Goal: Task Accomplishment & Management: Use online tool/utility

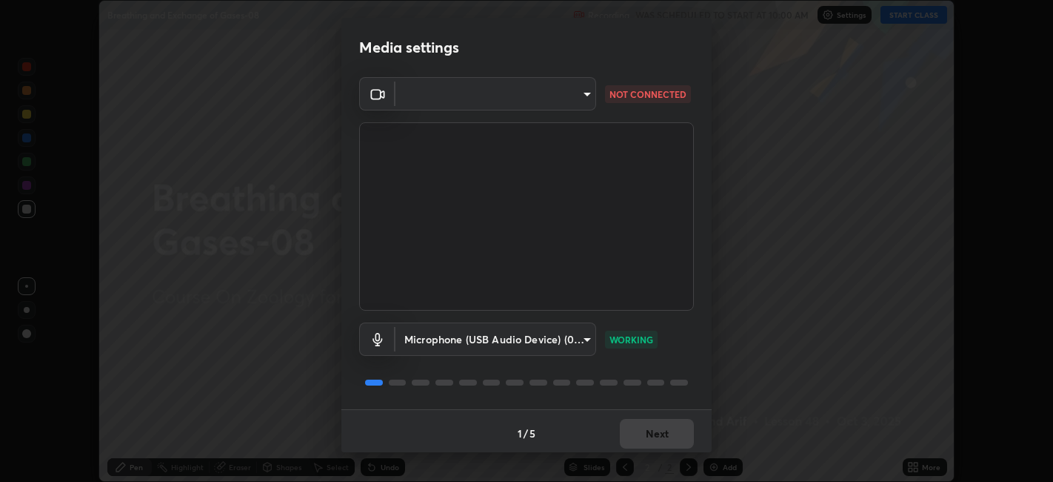
click at [582, 93] on body "Erase all Breathing and Exchange of Gases-08 Recording WAS SCHEDULED TO START A…" at bounding box center [526, 241] width 1053 height 482
click at [576, 99] on div at bounding box center [526, 241] width 1053 height 482
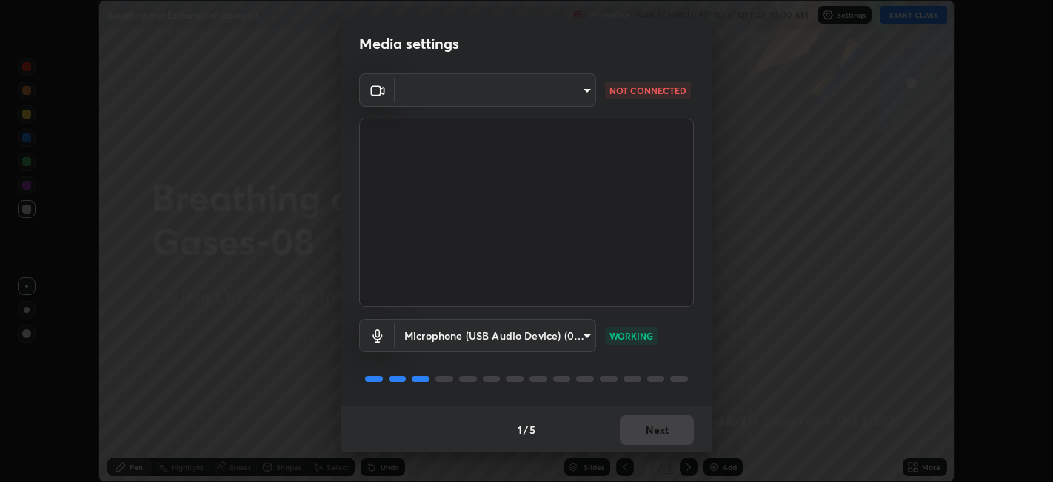
click at [644, 304] on video at bounding box center [526, 213] width 335 height 188
click at [573, 98] on body "Erase all Breathing and Exchange of Gases-08 Recording WAS SCHEDULED TO START A…" at bounding box center [526, 241] width 1053 height 482
click at [583, 93] on div at bounding box center [526, 241] width 1053 height 482
click at [582, 95] on div at bounding box center [526, 241] width 1053 height 482
click at [582, 94] on body "Erase all Breathing and Exchange of Gases-08 Recording WAS SCHEDULED TO START A…" at bounding box center [526, 241] width 1053 height 482
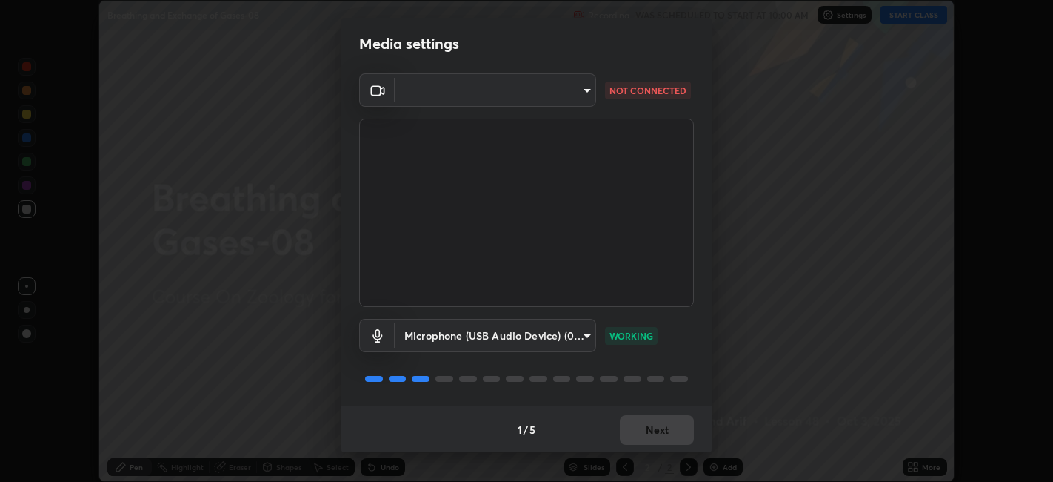
click at [583, 92] on div at bounding box center [526, 241] width 1053 height 482
click at [585, 92] on body "Erase all Breathing and Exchange of Gases-08 Recording WAS SCHEDULED TO START A…" at bounding box center [526, 241] width 1053 height 482
click at [585, 91] on div at bounding box center [526, 241] width 1053 height 482
click at [586, 94] on body "Erase all Breathing and Exchange of Gases-08 Recording WAS SCHEDULED TO START A…" at bounding box center [526, 241] width 1053 height 482
click at [584, 94] on div at bounding box center [526, 241] width 1053 height 482
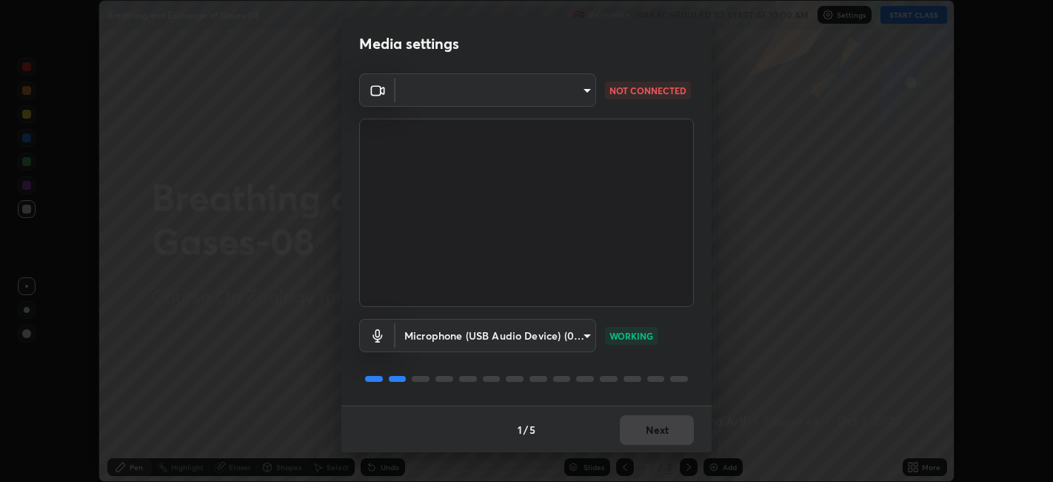
scroll to position [0, 0]
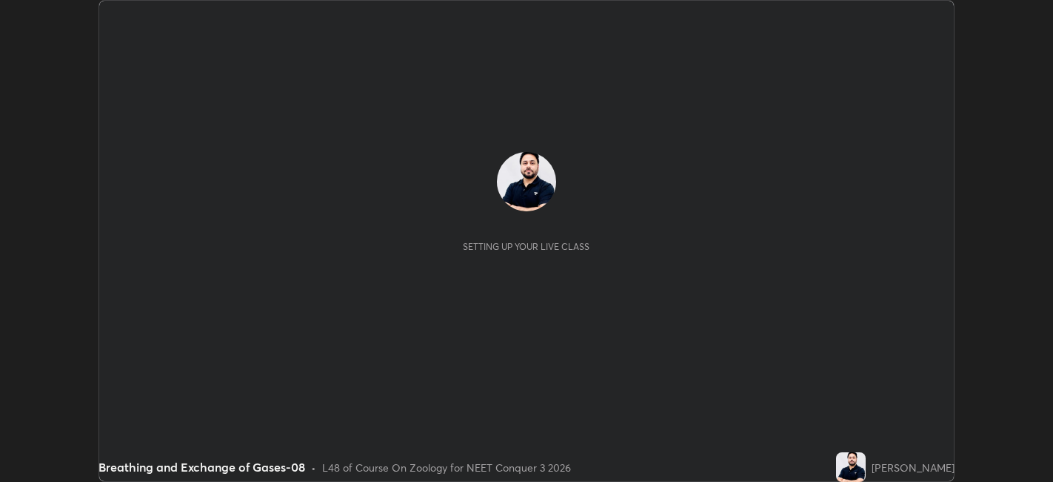
scroll to position [482, 1053]
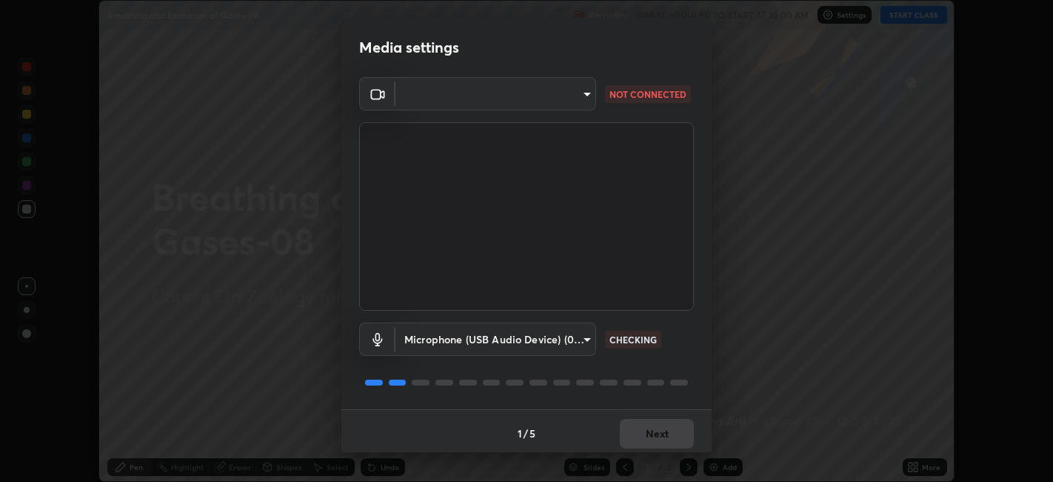
click at [544, 90] on body "Erase all Breathing and Exchange of Gases-08 Recording WAS SCHEDULED TO START A…" at bounding box center [526, 241] width 1053 height 482
click at [527, 98] on div at bounding box center [526, 241] width 1053 height 482
click at [525, 99] on div at bounding box center [526, 241] width 1053 height 482
click at [526, 99] on body "Erase all Breathing and Exchange of Gases-08 Recording WAS SCHEDULED TO START A…" at bounding box center [526, 241] width 1053 height 482
click at [531, 101] on div at bounding box center [526, 241] width 1053 height 482
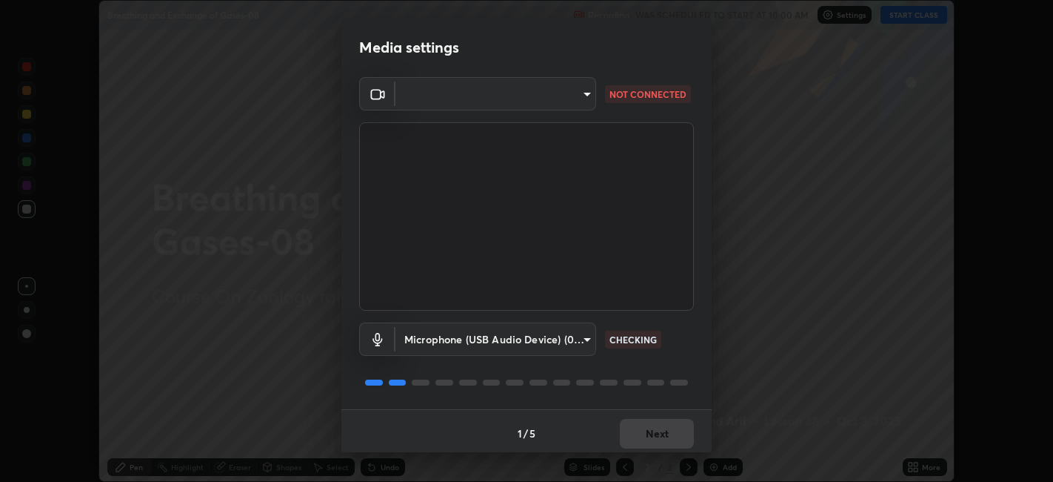
click at [535, 104] on body "Erase all Breathing and Exchange of Gases-08 Recording WAS SCHEDULED TO START A…" at bounding box center [526, 241] width 1053 height 482
click at [544, 100] on div at bounding box center [526, 241] width 1053 height 482
click at [543, 98] on body "Erase all Breathing and Exchange of Gases-08 Recording WAS SCHEDULED TO START A…" at bounding box center [526, 241] width 1053 height 482
click at [539, 100] on div at bounding box center [526, 241] width 1053 height 482
click at [542, 100] on body "Erase all Breathing and Exchange of Gases-08 Recording WAS SCHEDULED TO START A…" at bounding box center [526, 241] width 1053 height 482
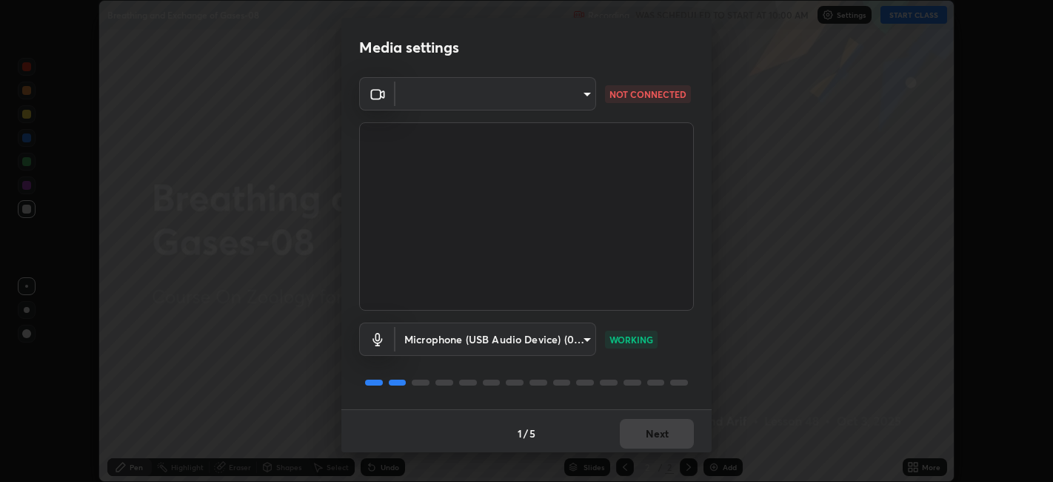
click at [527, 101] on body "Erase all Breathing and Exchange of Gases-08 Recording WAS SCHEDULED TO START A…" at bounding box center [526, 241] width 1053 height 482
click at [519, 104] on div at bounding box center [526, 241] width 1053 height 482
click at [526, 99] on div at bounding box center [526, 241] width 1053 height 482
click at [530, 98] on body "Erase all Breathing and Exchange of Gases-08 Recording WAS SCHEDULED TO START A…" at bounding box center [526, 241] width 1053 height 482
click at [533, 97] on div at bounding box center [526, 241] width 1053 height 482
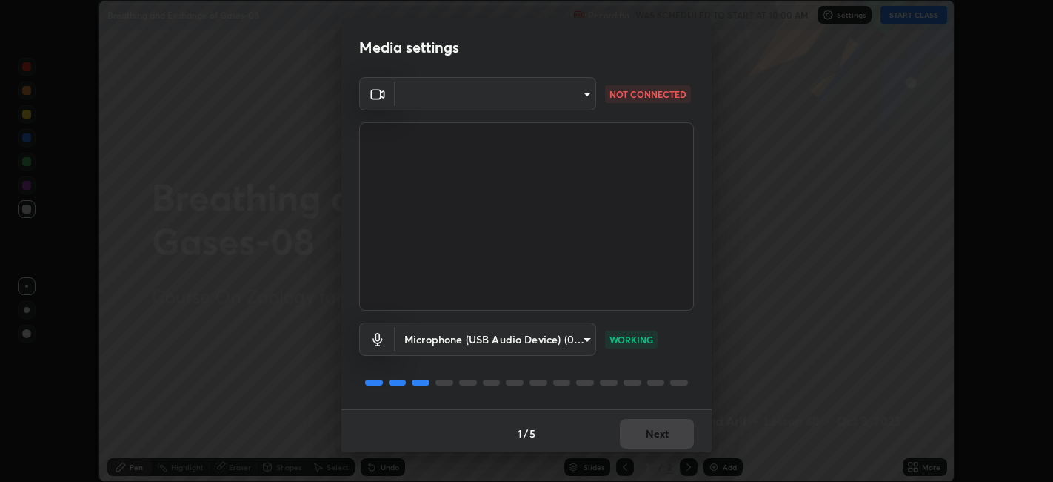
click at [533, 99] on div at bounding box center [526, 241] width 1053 height 482
click at [519, 102] on body "Erase all Breathing and Exchange of Gases-08 Recording WAS SCHEDULED TO START A…" at bounding box center [526, 241] width 1053 height 482
click at [507, 99] on div at bounding box center [526, 241] width 1053 height 482
click at [499, 101] on body "Erase all Breathing and Exchange of Gases-08 Recording WAS SCHEDULED TO START A…" at bounding box center [526, 241] width 1053 height 482
click at [492, 104] on div at bounding box center [526, 241] width 1053 height 482
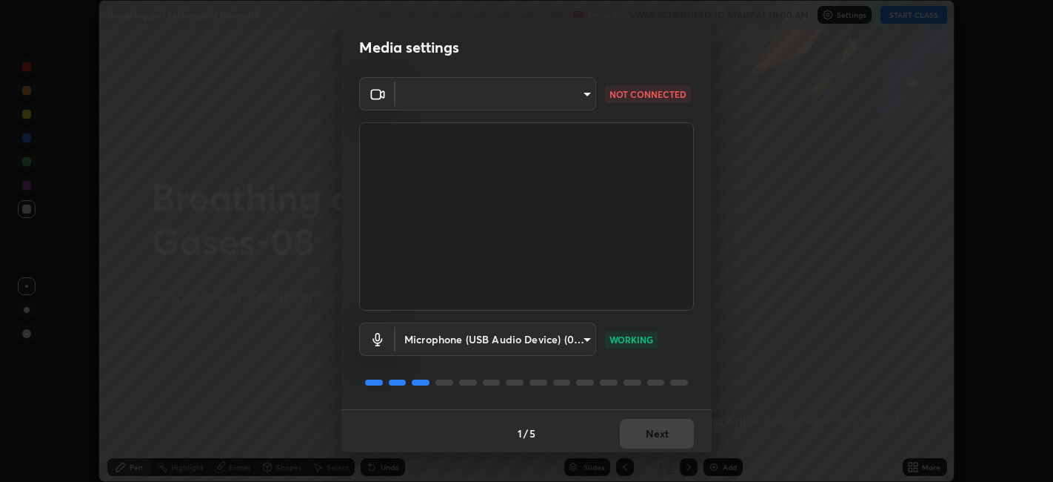
click at [489, 101] on body "Erase all Breathing and Exchange of Gases-08 Recording WAS SCHEDULED TO START A…" at bounding box center [526, 241] width 1053 height 482
click at [493, 96] on div at bounding box center [526, 241] width 1053 height 482
click at [492, 101] on body "Erase all Breathing and Exchange of Gases-08 Recording WAS SCHEDULED TO START A…" at bounding box center [526, 241] width 1053 height 482
click at [490, 101] on div at bounding box center [526, 241] width 1053 height 482
click at [487, 99] on body "Erase all Breathing and Exchange of Gases-08 Recording WAS SCHEDULED TO START A…" at bounding box center [526, 241] width 1053 height 482
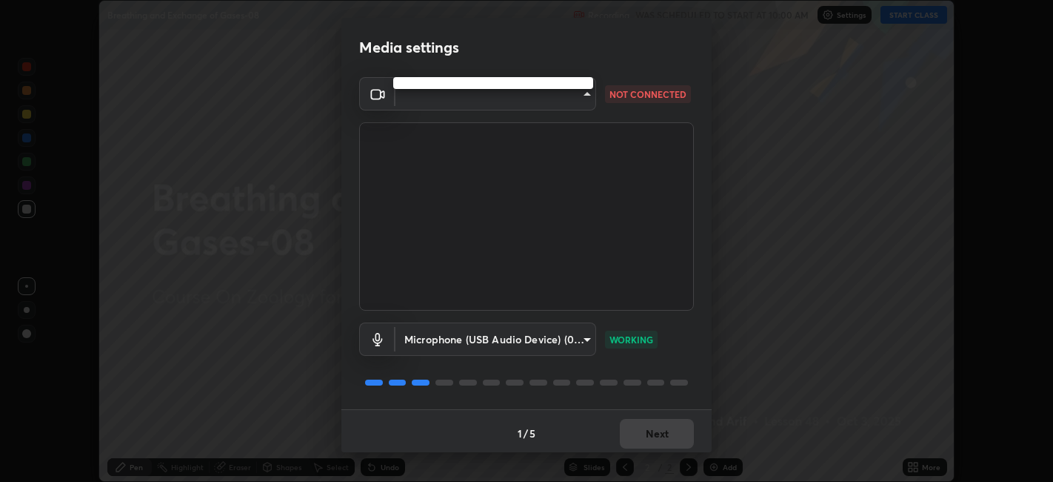
click at [499, 102] on div at bounding box center [526, 241] width 1053 height 482
click at [499, 104] on body "Erase all Breathing and Exchange of Gases-08 Recording WAS SCHEDULED TO START A…" at bounding box center [526, 241] width 1053 height 482
click at [504, 102] on div at bounding box center [526, 241] width 1053 height 482
click at [507, 101] on body "Erase all Breathing and Exchange of Gases-08 Recording WAS SCHEDULED TO START A…" at bounding box center [526, 241] width 1053 height 482
click at [494, 99] on div at bounding box center [526, 241] width 1053 height 482
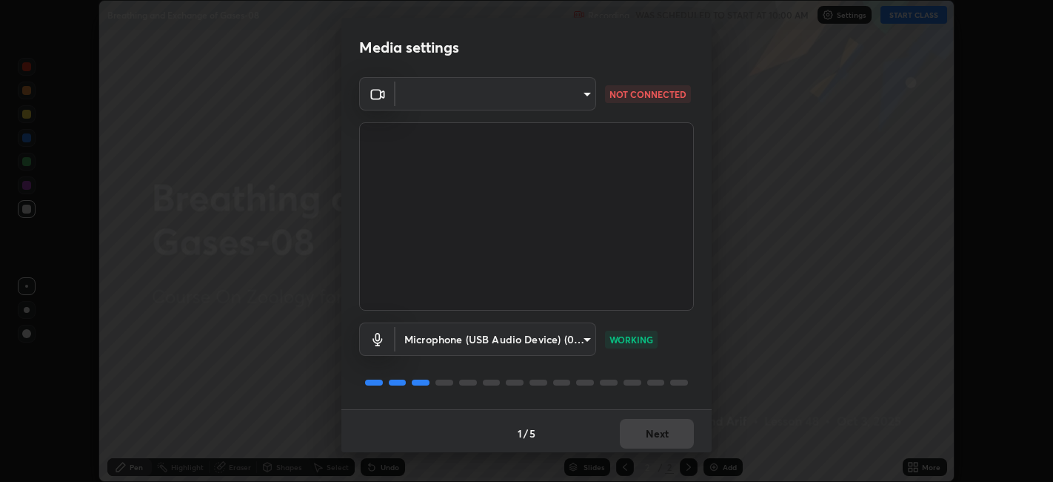
click at [486, 99] on body "Erase all Breathing and Exchange of Gases-08 Recording WAS SCHEDULED TO START A…" at bounding box center [526, 241] width 1053 height 482
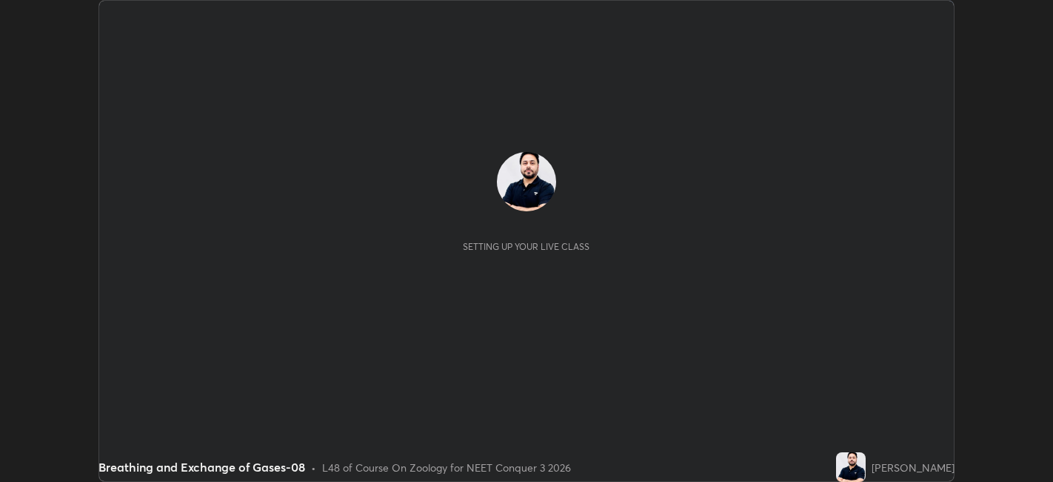
scroll to position [482, 1053]
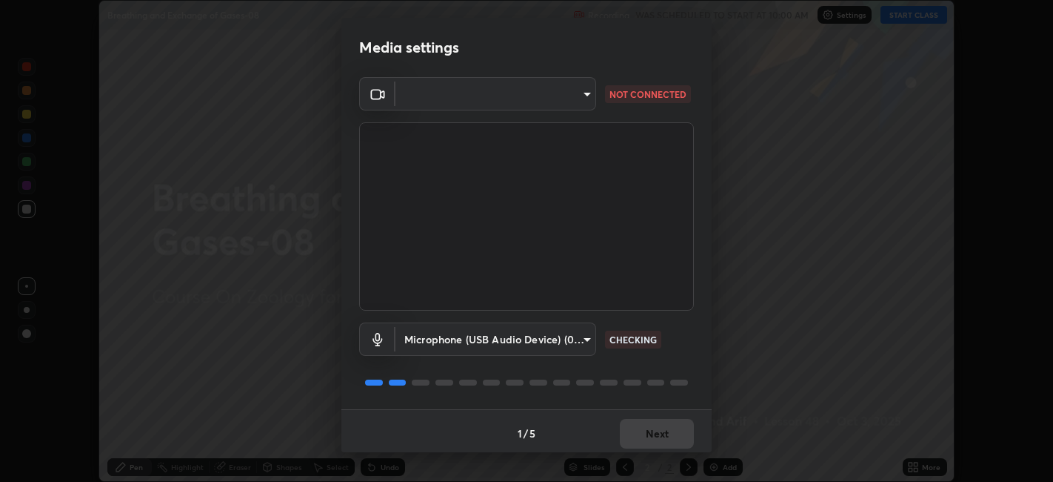
click at [571, 100] on body "Erase all Breathing and Exchange of Gases-08 Recording WAS SCHEDULED TO START A…" at bounding box center [526, 241] width 1053 height 482
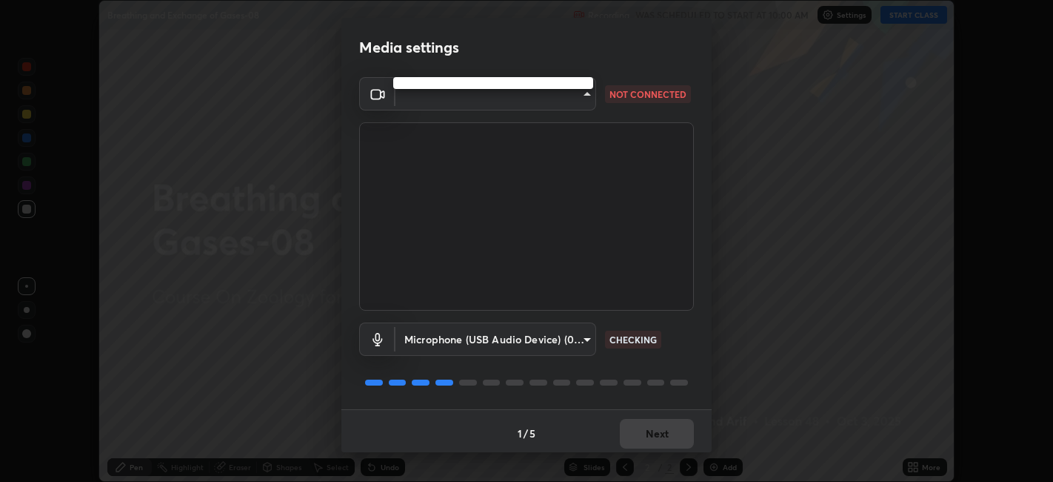
click at [495, 96] on div at bounding box center [526, 241] width 1053 height 482
click at [478, 94] on body "Erase all Breathing and Exchange of Gases-08 Recording WAS SCHEDULED TO START A…" at bounding box center [526, 241] width 1053 height 482
click at [473, 94] on div at bounding box center [526, 241] width 1053 height 482
click at [466, 100] on body "Erase all Breathing and Exchange of Gases-08 Recording WAS SCHEDULED TO START A…" at bounding box center [526, 241] width 1053 height 482
click at [445, 99] on div at bounding box center [526, 241] width 1053 height 482
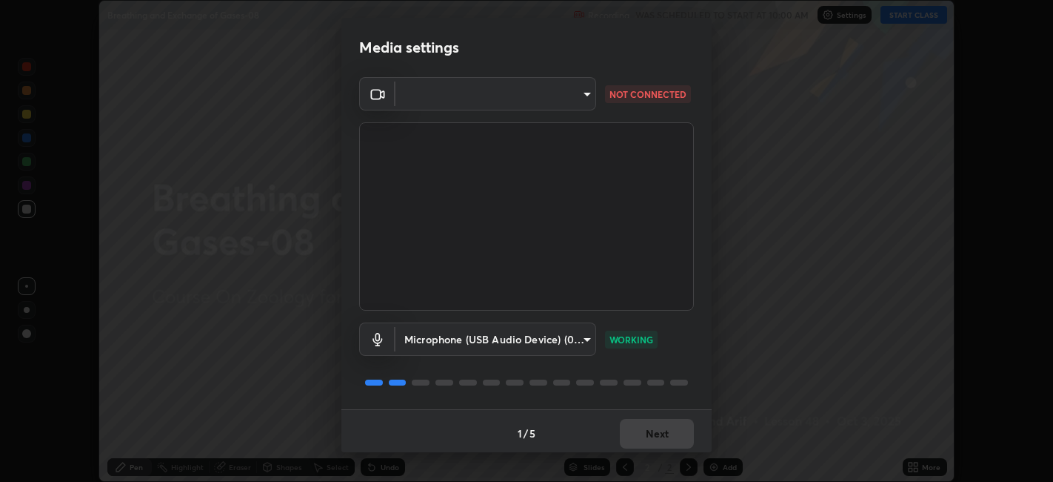
click at [435, 102] on div at bounding box center [526, 241] width 1053 height 482
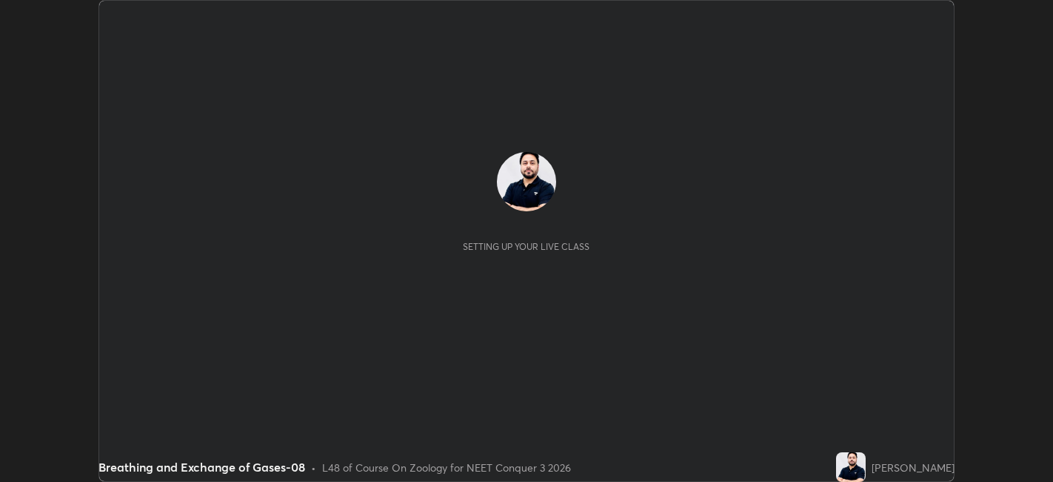
scroll to position [482, 1053]
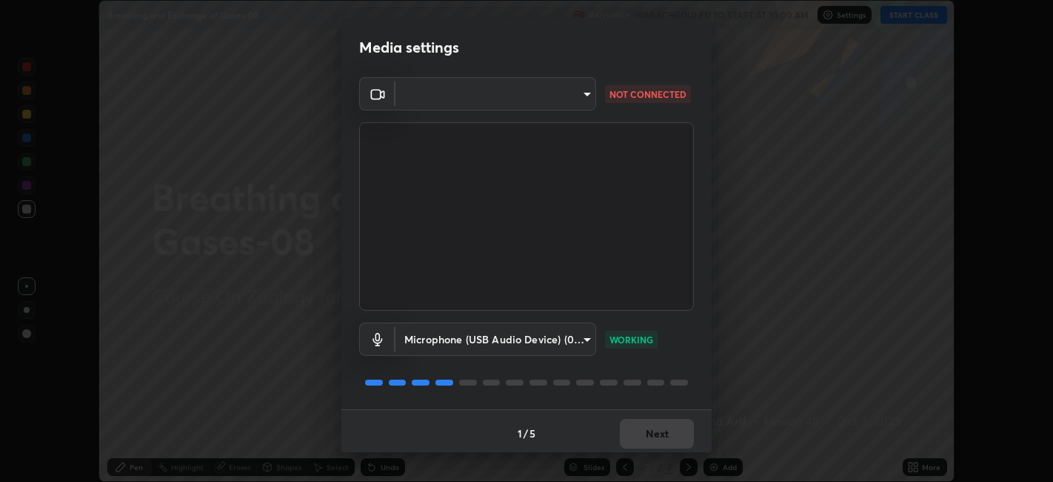
click at [472, 90] on body "Erase all Breathing and Exchange of Gases-08 Recording WAS SCHEDULED TO START A…" at bounding box center [526, 241] width 1053 height 482
click at [490, 99] on div at bounding box center [526, 241] width 1053 height 482
click at [492, 98] on body "Erase all Breathing and Exchange of Gases-08 Recording WAS SCHEDULED TO START A…" at bounding box center [526, 241] width 1053 height 482
click at [494, 98] on div at bounding box center [526, 241] width 1053 height 482
click at [492, 100] on div at bounding box center [526, 241] width 1053 height 482
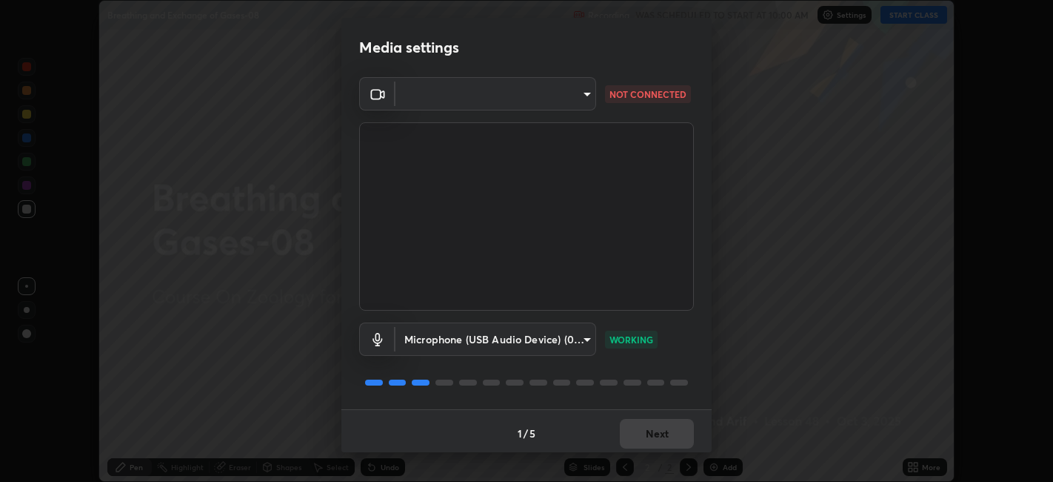
click at [489, 101] on body "Erase all Breathing and Exchange of Gases-08 Recording WAS SCHEDULED TO START A…" at bounding box center [526, 241] width 1053 height 482
click at [487, 100] on div at bounding box center [526, 241] width 1053 height 482
click at [486, 99] on body "Erase all Breathing and Exchange of Gases-08 Recording WAS SCHEDULED TO START A…" at bounding box center [526, 241] width 1053 height 482
click at [484, 101] on div at bounding box center [526, 241] width 1053 height 482
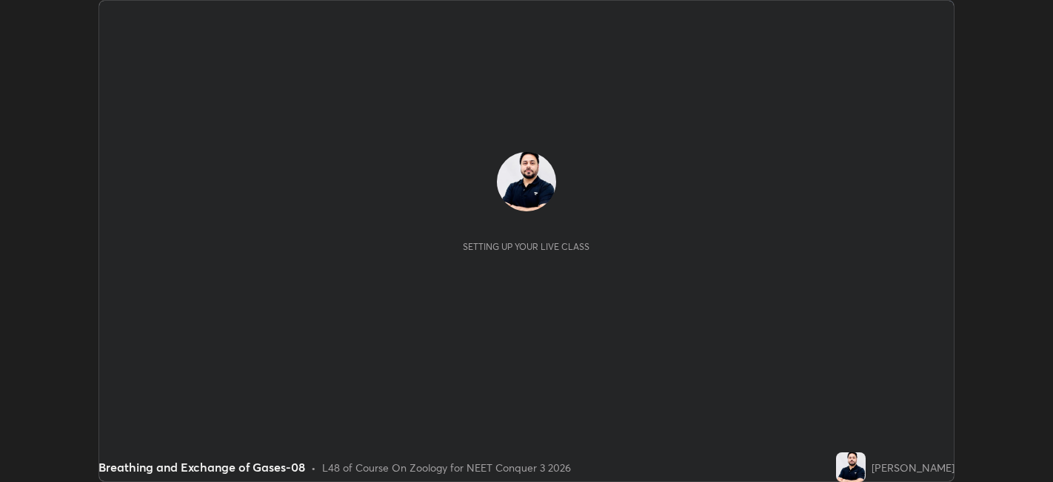
scroll to position [482, 1053]
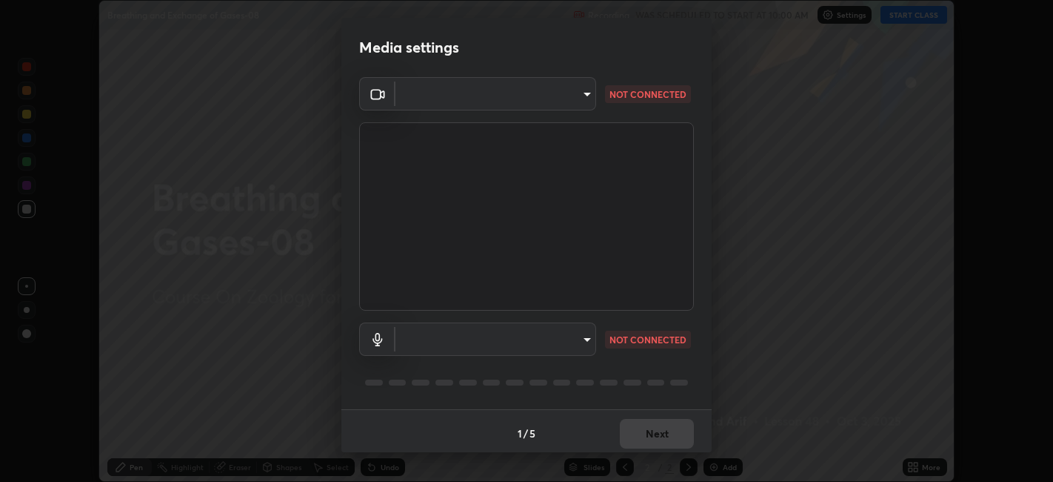
click at [570, 348] on body "Erase all Breathing and Exchange of Gases-08 Recording WAS SCHEDULED TO START A…" at bounding box center [526, 241] width 1053 height 482
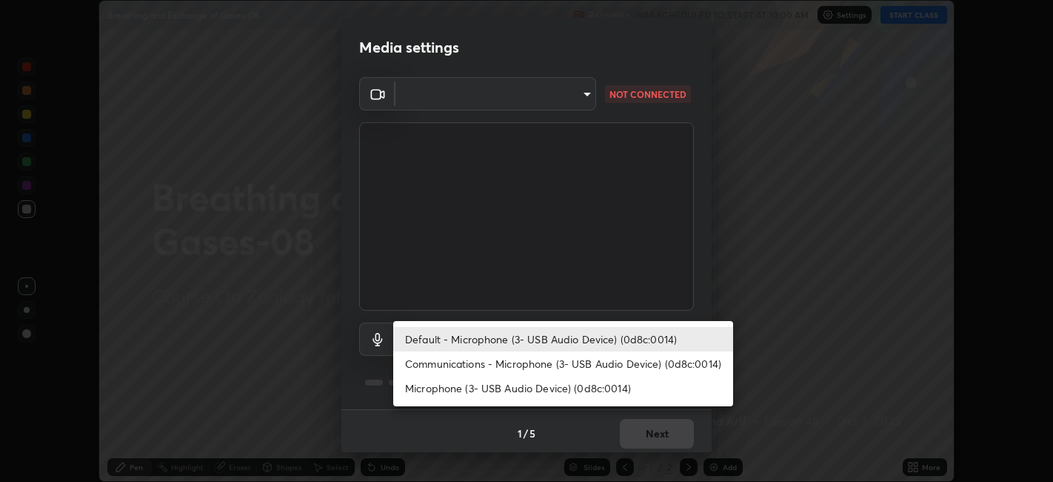
click at [500, 391] on li "Microphone (3- USB Audio Device) (0d8c:0014)" at bounding box center [563, 388] width 340 height 24
type input "f80c1ba664c98414c337c421b09a86f2b86ad26f55fea11bfdcb8ca0282dac50"
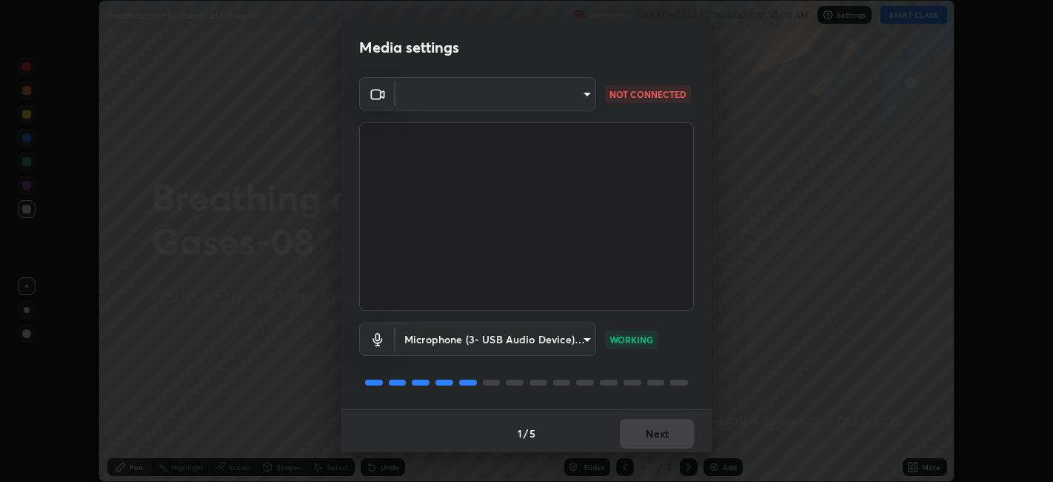
click at [512, 99] on body "Erase all Breathing and Exchange of Gases-08 Recording WAS SCHEDULED TO START A…" at bounding box center [526, 241] width 1053 height 482
click at [526, 97] on div at bounding box center [526, 241] width 1053 height 482
click at [530, 99] on body "Erase all Breathing and Exchange of Gases-08 Recording WAS SCHEDULED TO START A…" at bounding box center [526, 241] width 1053 height 482
click at [524, 101] on body "Erase all Breathing and Exchange of Gases-08 Recording WAS SCHEDULED TO START A…" at bounding box center [526, 241] width 1053 height 482
click at [509, 101] on div at bounding box center [526, 241] width 1053 height 482
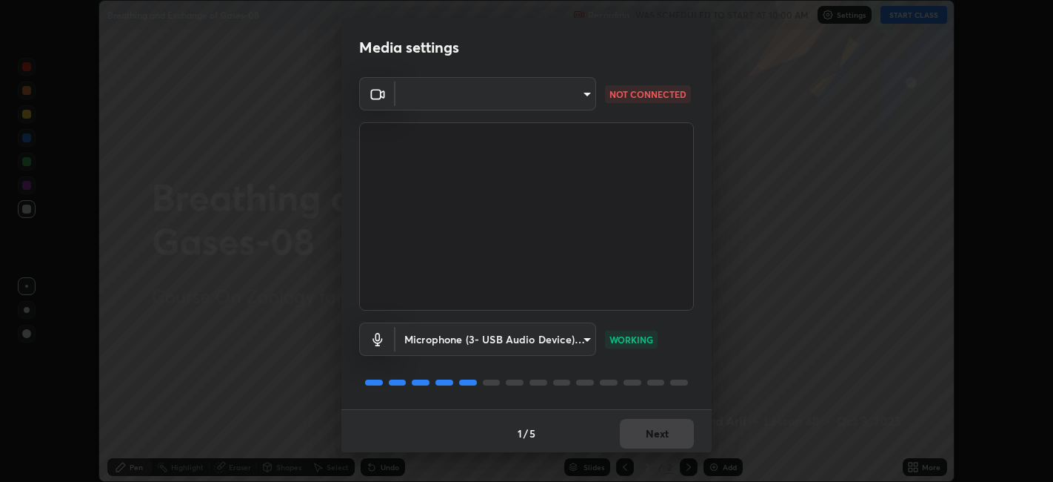
click at [502, 100] on body "Erase all Breathing and Exchange of Gases-08 Recording WAS SCHEDULED TO START A…" at bounding box center [526, 241] width 1053 height 482
click at [473, 107] on body "Erase all Breathing and Exchange of Gases-08 Recording WAS SCHEDULED TO START A…" at bounding box center [526, 241] width 1053 height 482
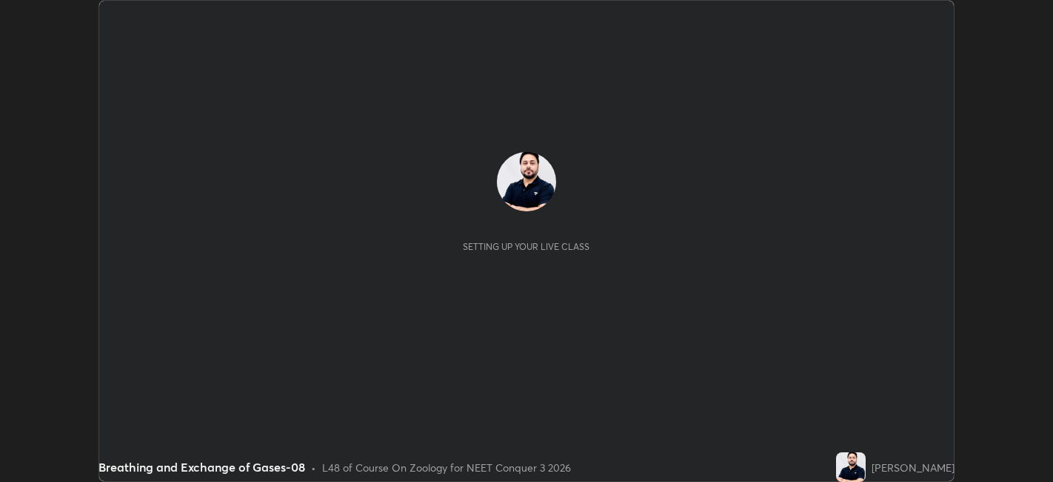
scroll to position [482, 1053]
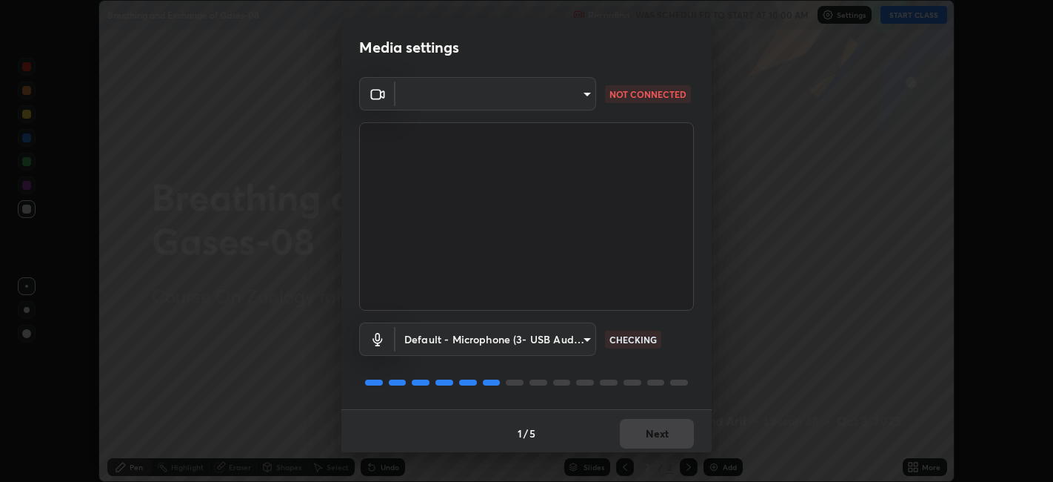
click at [426, 96] on body "Erase all Breathing and Exchange of Gases-08 Recording WAS SCHEDULED TO START A…" at bounding box center [526, 241] width 1053 height 482
click at [423, 101] on div at bounding box center [526, 241] width 1053 height 482
click at [422, 102] on body "Erase all Breathing and Exchange of Gases-08 Recording WAS SCHEDULED TO START A…" at bounding box center [526, 241] width 1053 height 482
click at [419, 99] on div at bounding box center [526, 241] width 1053 height 482
click at [422, 101] on body "Erase all Breathing and Exchange of Gases-08 Recording WAS SCHEDULED TO START A…" at bounding box center [526, 241] width 1053 height 482
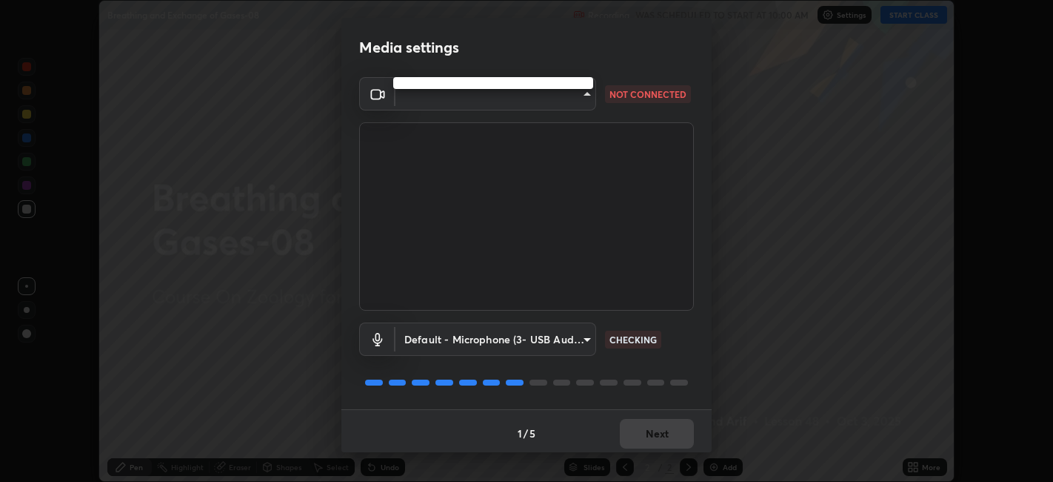
click at [422, 104] on div at bounding box center [526, 241] width 1053 height 482
click at [422, 104] on body "Erase all Breathing and Exchange of Gases-08 Recording WAS SCHEDULED TO START A…" at bounding box center [526, 241] width 1053 height 482
click at [423, 104] on div at bounding box center [526, 241] width 1053 height 482
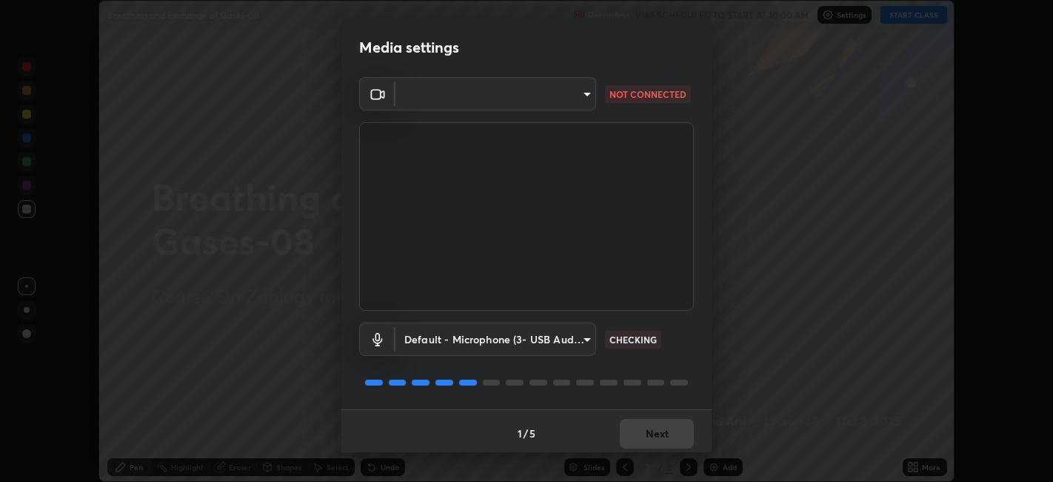
click at [428, 106] on body "Erase all Breathing and Exchange of Gases-08 Recording WAS SCHEDULED TO START A…" at bounding box center [526, 241] width 1053 height 482
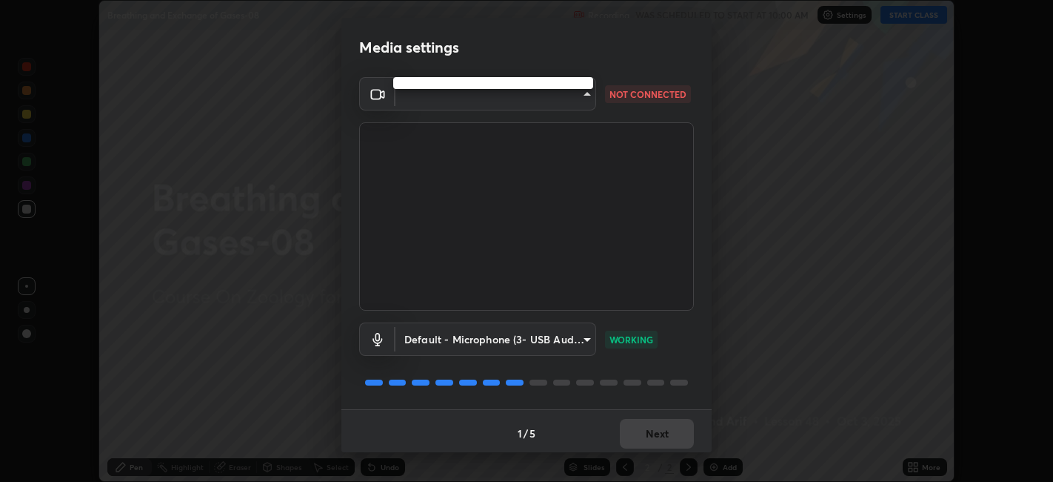
click at [426, 107] on div at bounding box center [526, 241] width 1053 height 482
click at [429, 105] on body "Erase all Breathing and Exchange of Gases-08 Recording WAS SCHEDULED TO START A…" at bounding box center [526, 241] width 1053 height 482
click at [445, 105] on div at bounding box center [526, 241] width 1053 height 482
click at [450, 107] on body "Erase all Breathing and Exchange of Gases-08 Recording WAS SCHEDULED TO START A…" at bounding box center [526, 241] width 1053 height 482
click at [442, 107] on div at bounding box center [526, 241] width 1053 height 482
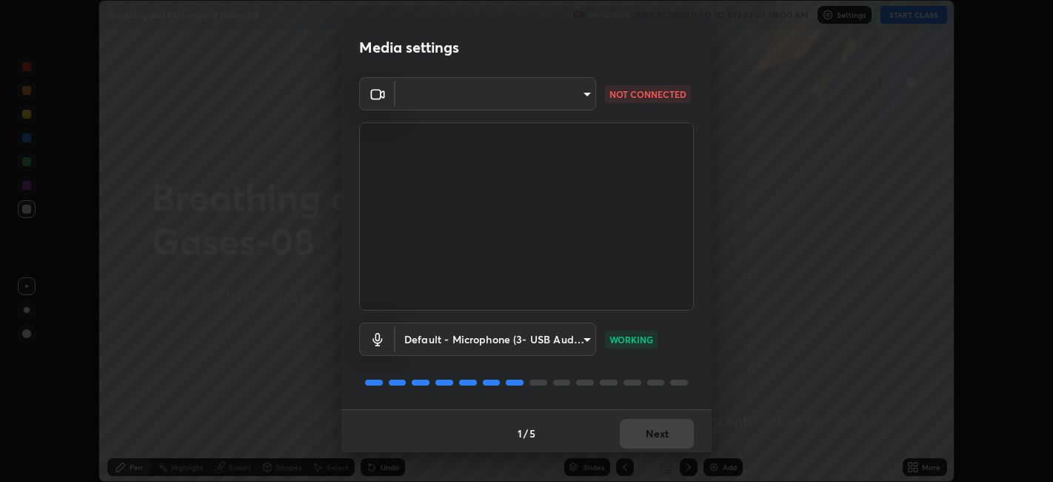
click at [440, 107] on body "Erase all Breathing and Exchange of Gases-08 Recording WAS SCHEDULED TO START A…" at bounding box center [526, 241] width 1053 height 482
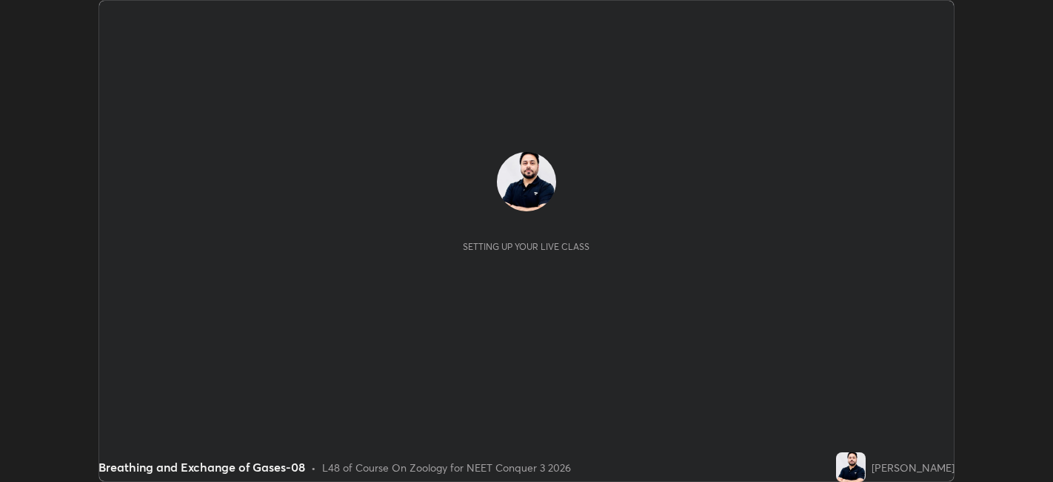
scroll to position [482, 1053]
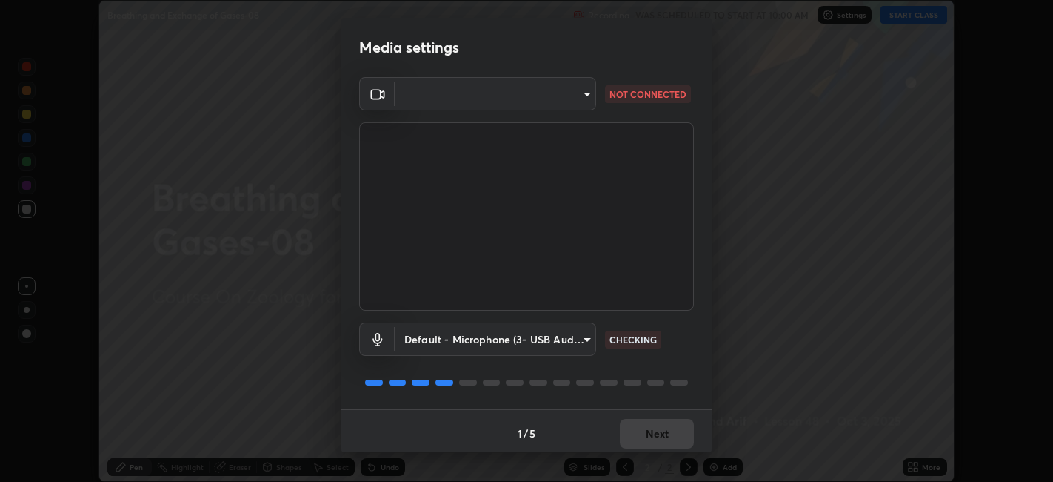
click at [442, 104] on body "Erase all Breathing and Exchange of Gases-08 Recording WAS SCHEDULED TO START A…" at bounding box center [526, 241] width 1053 height 482
click at [439, 101] on div at bounding box center [526, 241] width 1053 height 482
click at [436, 96] on body "Erase all Breathing and Exchange of Gases-08 Recording WAS SCHEDULED TO START A…" at bounding box center [526, 241] width 1053 height 482
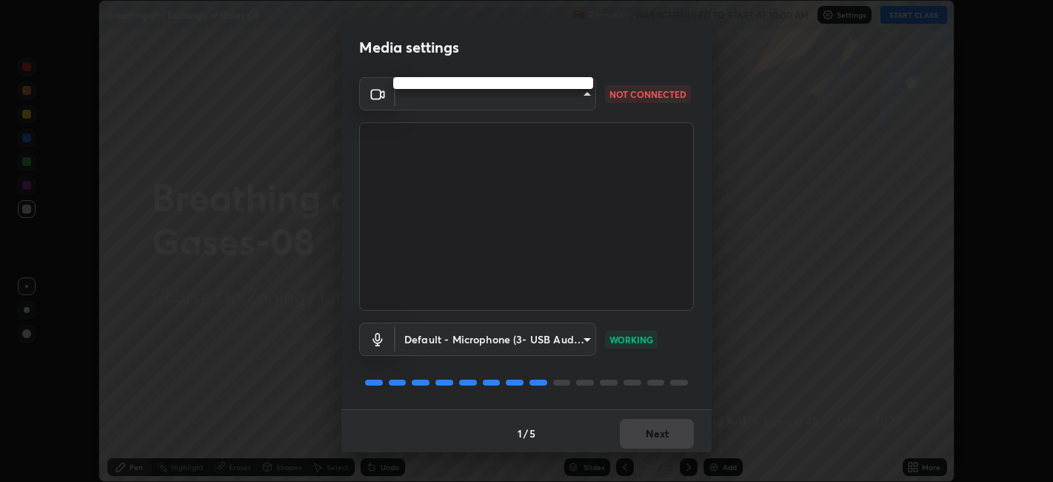
click at [442, 98] on div at bounding box center [526, 241] width 1053 height 482
click at [427, 96] on body "Erase all Breathing and Exchange of Gases-08 Recording WAS SCHEDULED TO START A…" at bounding box center [526, 241] width 1053 height 482
click at [422, 96] on div at bounding box center [526, 241] width 1053 height 482
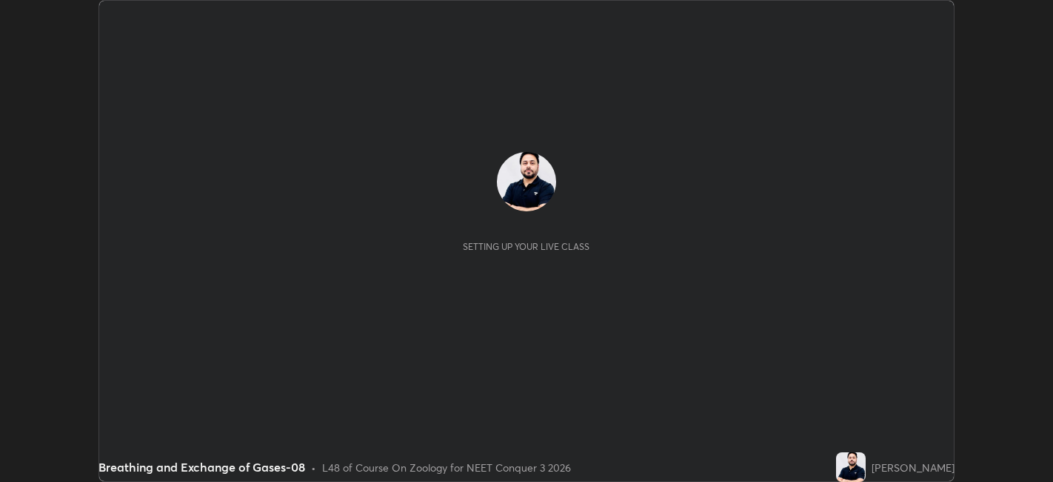
scroll to position [482, 1053]
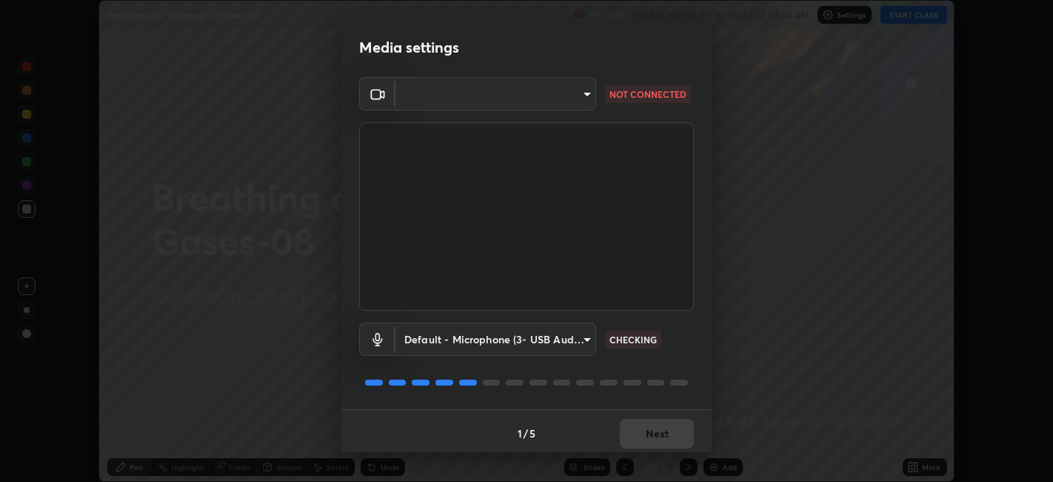
click at [498, 101] on body "Erase all Breathing and Exchange of Gases-08 Recording WAS SCHEDULED TO START A…" at bounding box center [526, 241] width 1053 height 482
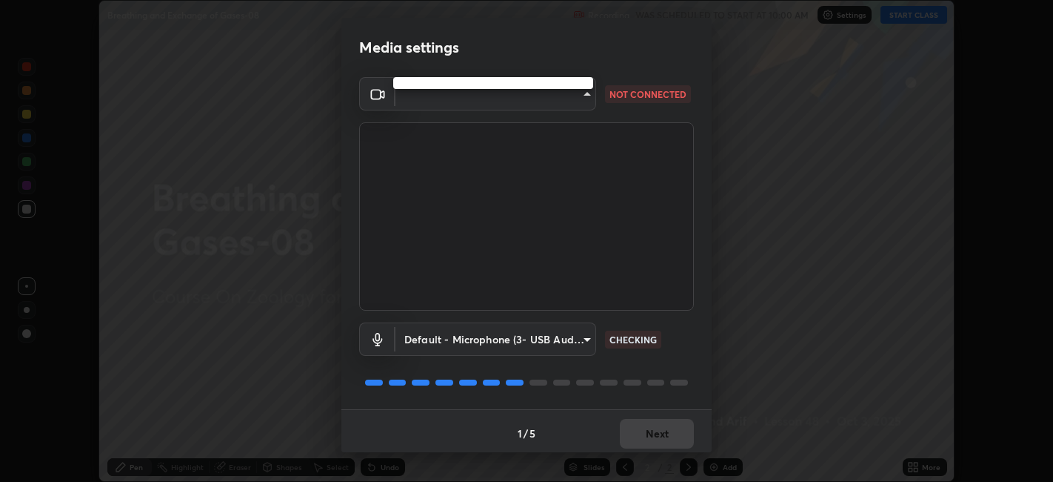
click at [490, 96] on div at bounding box center [526, 241] width 1053 height 482
click at [501, 98] on body "Erase all Breathing and Exchange of Gases-08 Recording WAS SCHEDULED TO START A…" at bounding box center [526, 241] width 1053 height 482
click at [478, 344] on div at bounding box center [526, 241] width 1053 height 482
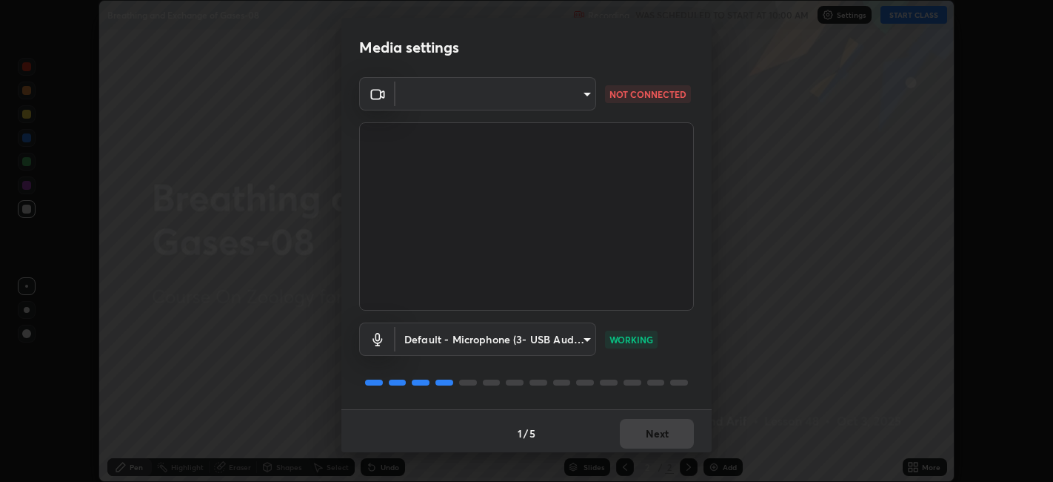
click at [532, 344] on body "Erase all Breathing and Exchange of Gases-08 Recording WAS SCHEDULED TO START A…" at bounding box center [526, 241] width 1053 height 482
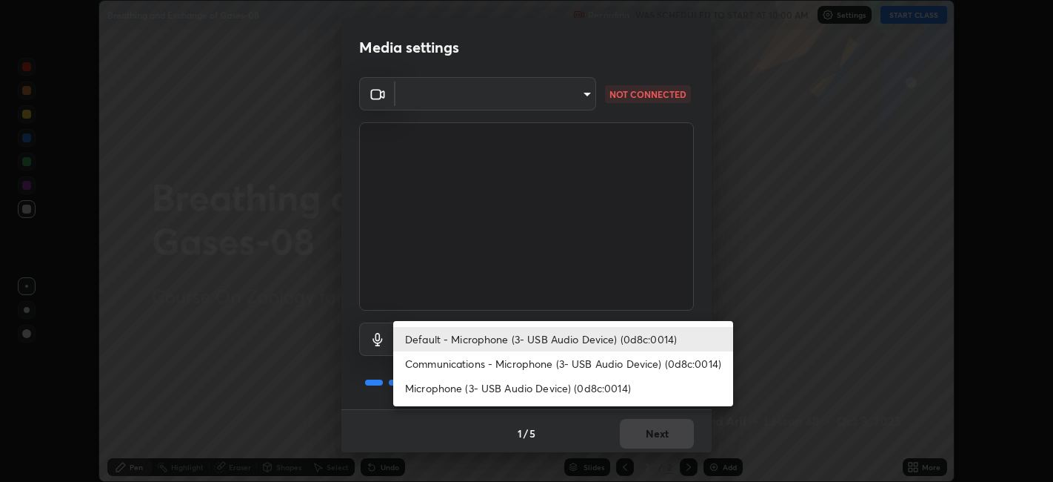
click at [524, 390] on li "Microphone (3- USB Audio Device) (0d8c:0014)" at bounding box center [563, 388] width 340 height 24
type input "f80c1ba664c98414c337c421b09a86f2b86ad26f55fea11bfdcb8ca0282dac50"
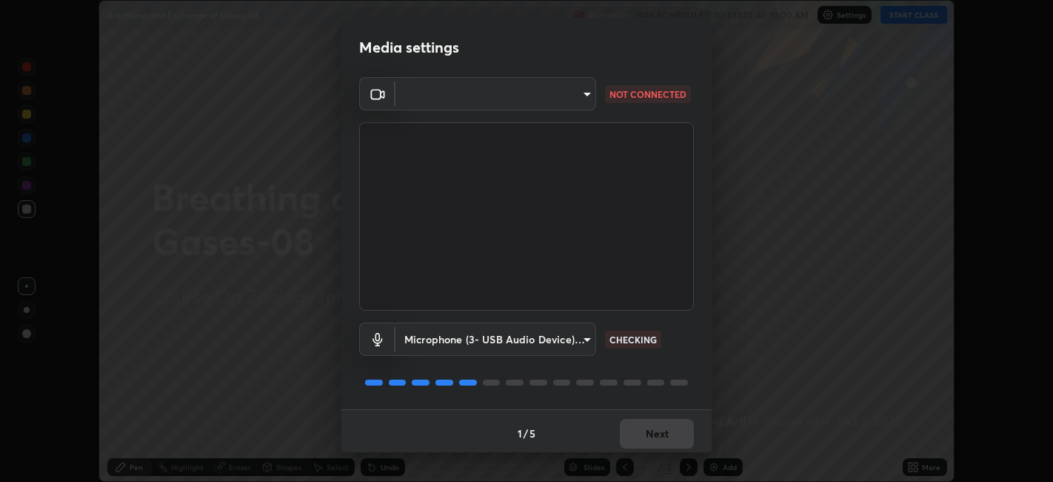
click at [526, 98] on body "Erase all Breathing and Exchange of Gases-08 Recording WAS SCHEDULED TO START A…" at bounding box center [526, 241] width 1053 height 482
click at [505, 97] on div at bounding box center [526, 241] width 1053 height 482
click at [497, 98] on div at bounding box center [526, 241] width 1053 height 482
click at [486, 102] on body "Erase all Breathing and Exchange of Gases-08 Recording WAS SCHEDULED TO START A…" at bounding box center [526, 241] width 1053 height 482
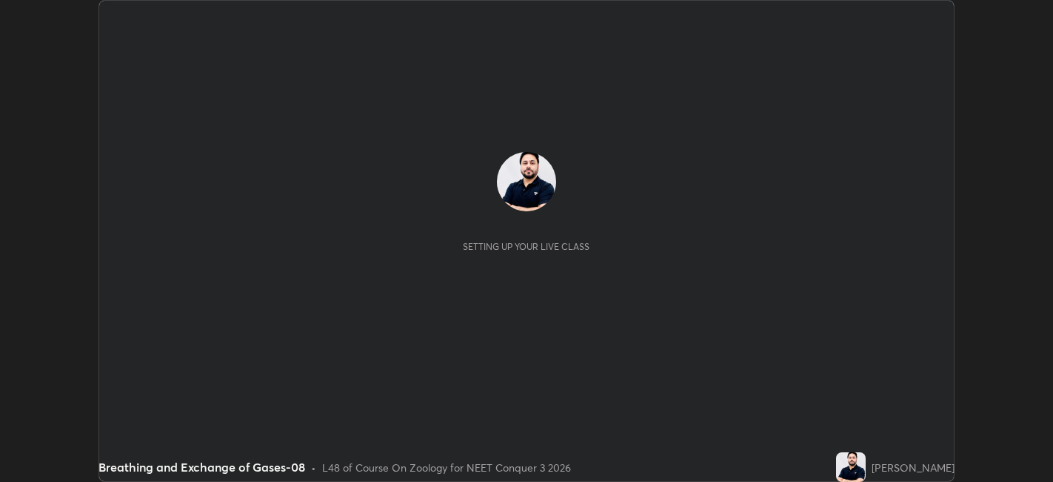
scroll to position [482, 1053]
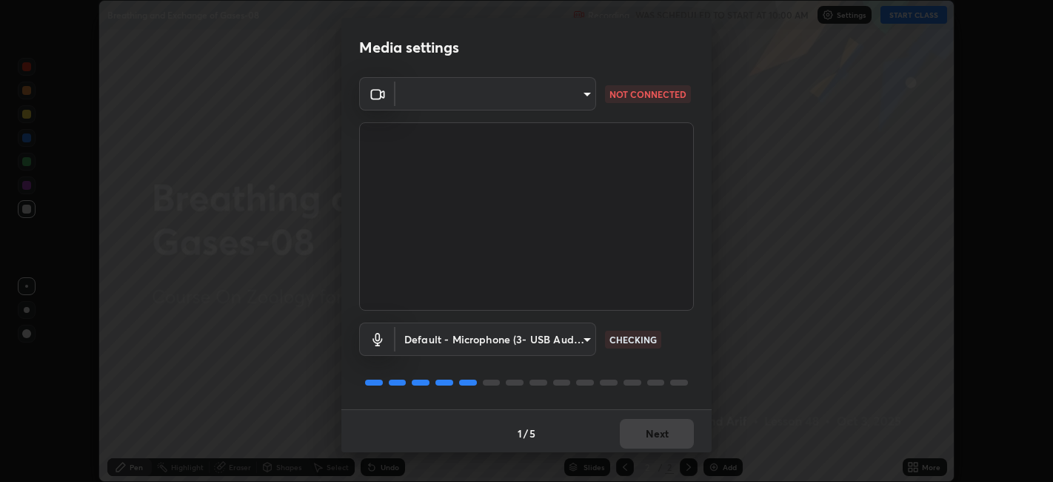
click at [477, 96] on body "Erase all Breathing and Exchange of Gases-08 Recording WAS SCHEDULED TO START A…" at bounding box center [526, 241] width 1053 height 482
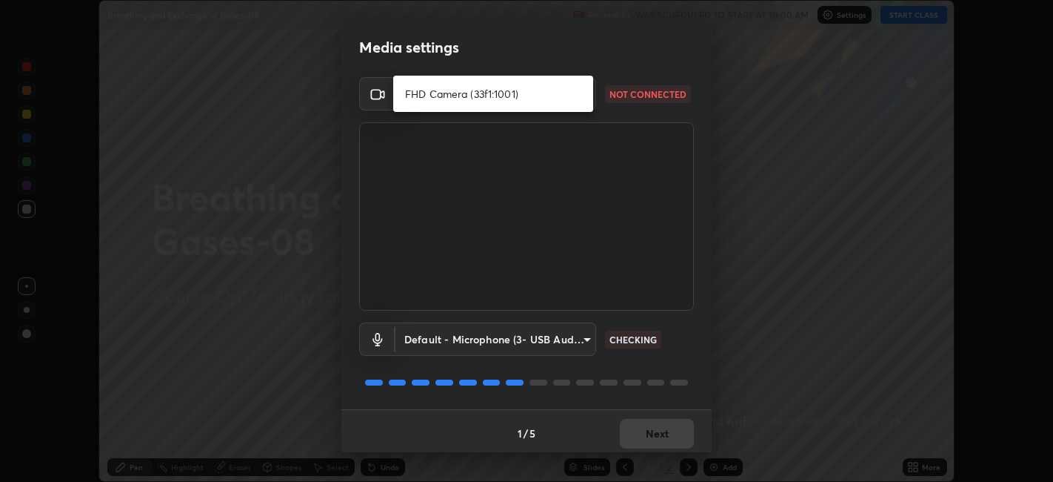
click at [464, 95] on li "FHD Camera (33f1:1001)" at bounding box center [493, 93] width 200 height 24
type input "5771c3fe7588ef899b9fdde977451884a1a9f050390020782b29e202581f8b0a"
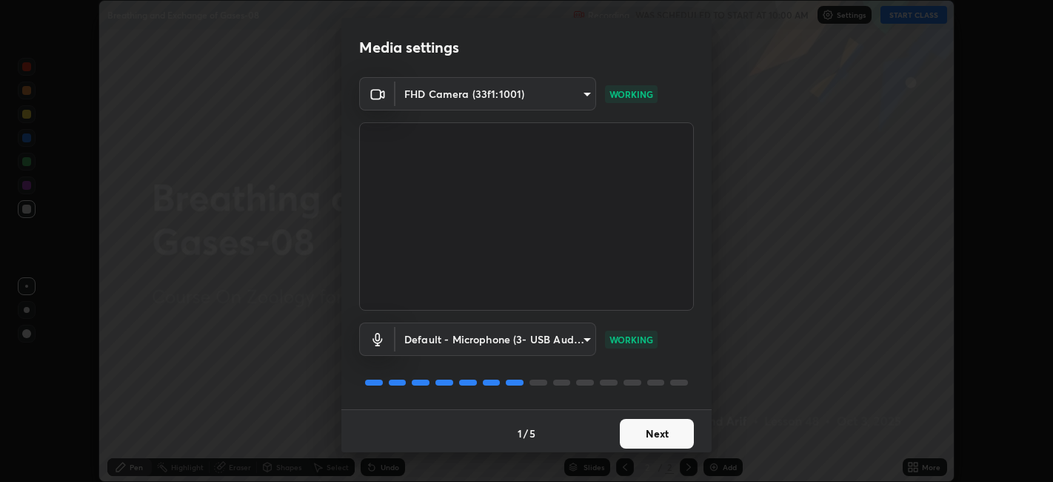
click at [650, 434] on button "Next" at bounding box center [657, 434] width 74 height 30
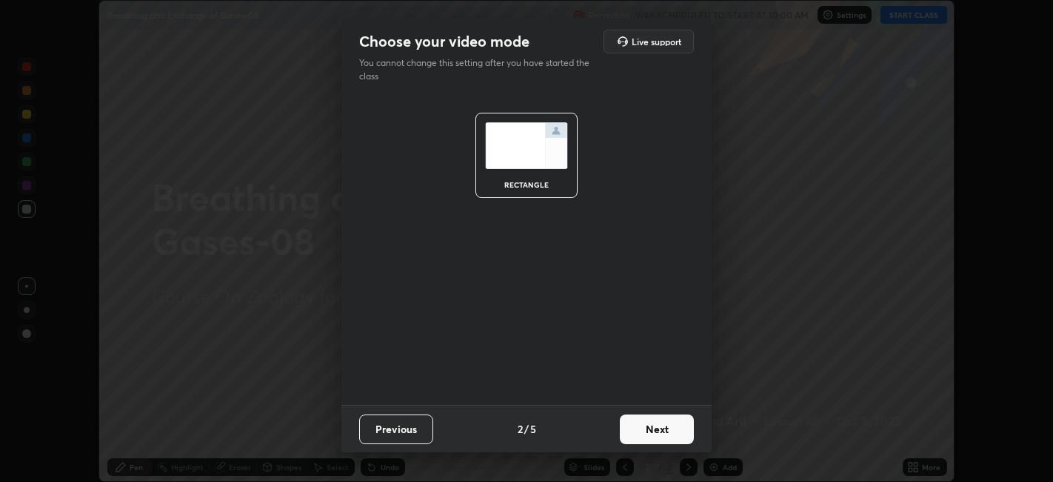
click at [657, 431] on button "Next" at bounding box center [657, 429] width 74 height 30
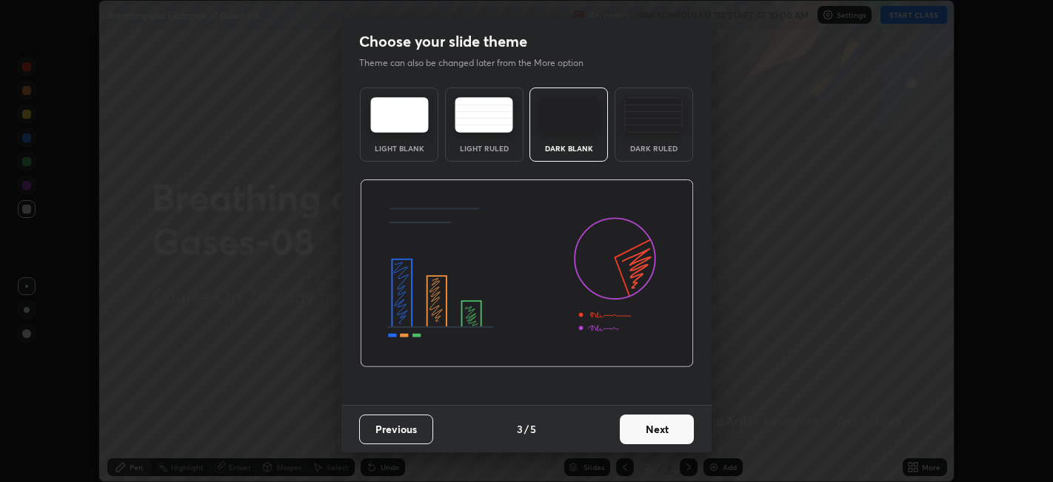
click at [653, 437] on button "Next" at bounding box center [657, 429] width 74 height 30
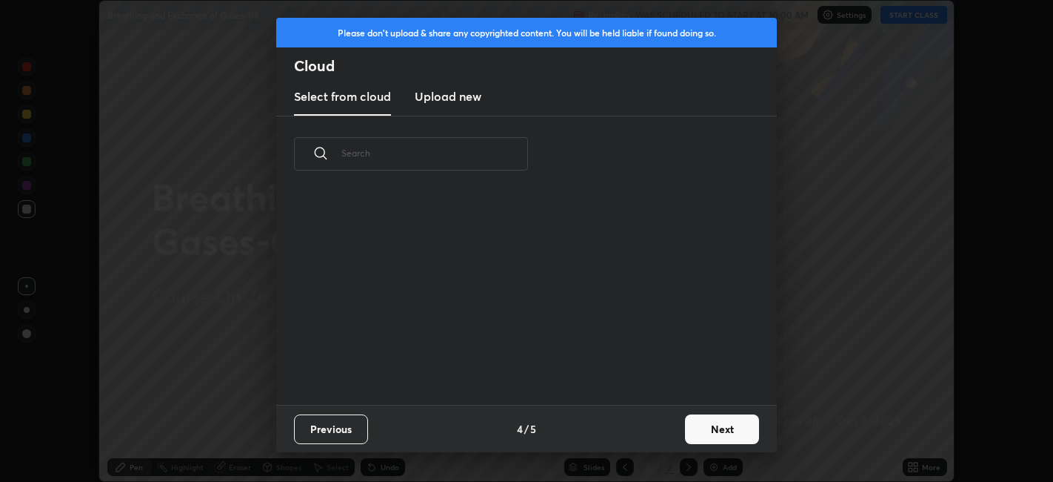
click at [651, 435] on div "Previous 4 / 5 Next" at bounding box center [526, 427] width 501 height 47
click at [699, 430] on button "Next" at bounding box center [722, 429] width 74 height 30
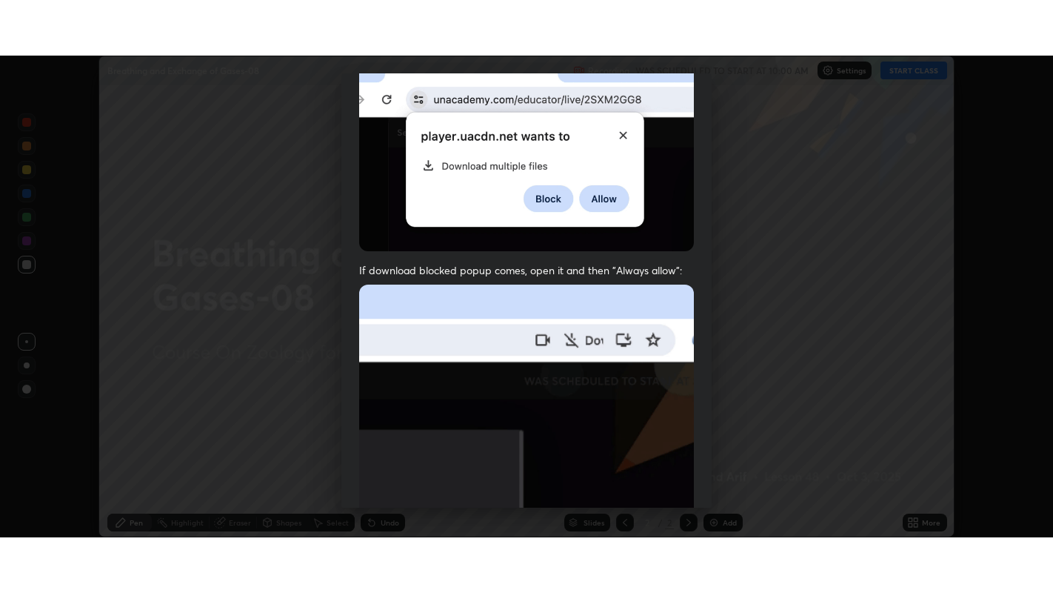
scroll to position [306, 0]
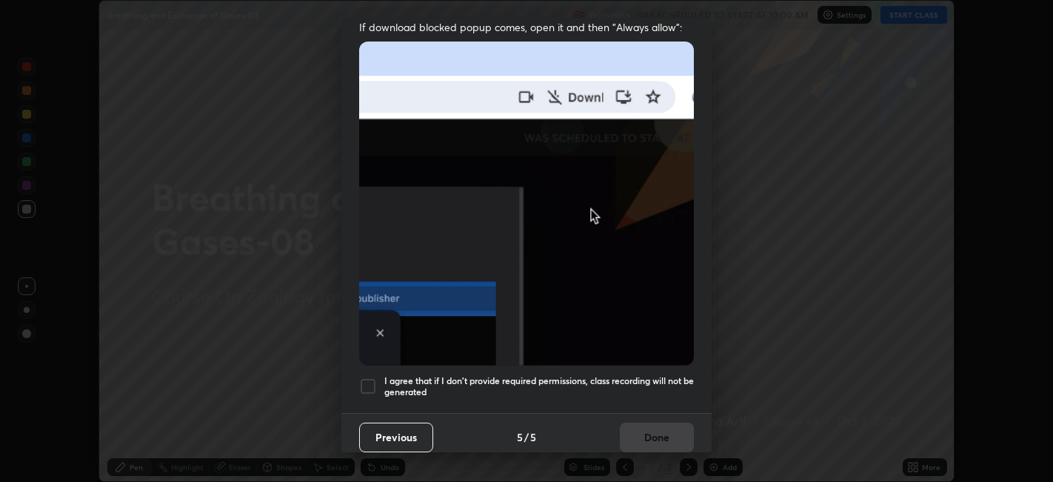
click at [610, 375] on h5 "I agree that if I don't provide required permissions, class recording will not …" at bounding box center [539, 386] width 310 height 23
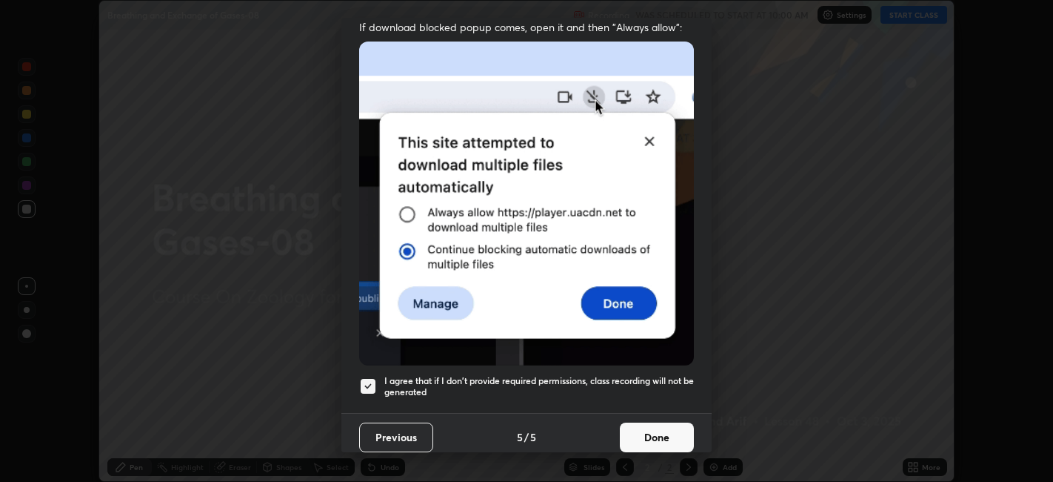
click at [638, 427] on button "Done" at bounding box center [657, 437] width 74 height 30
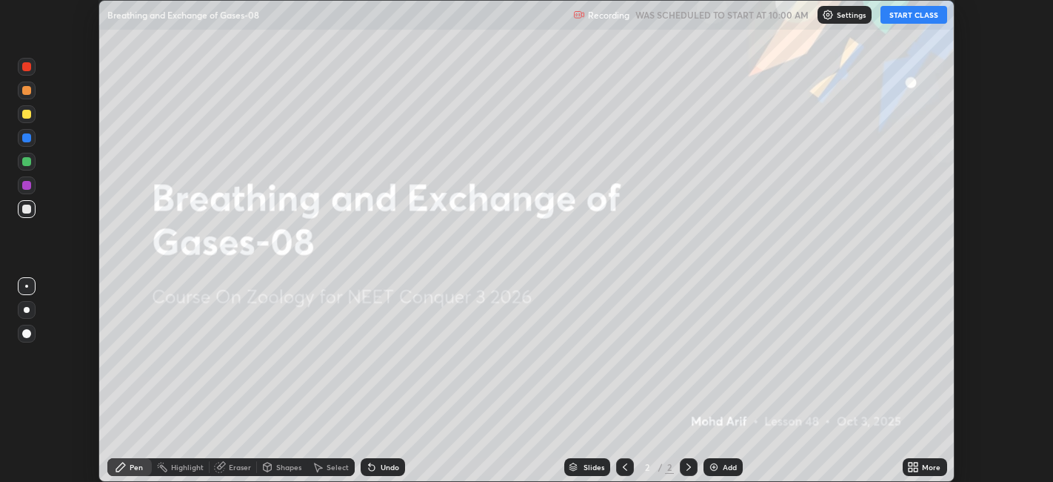
click at [916, 464] on icon at bounding box center [917, 464] width 4 height 4
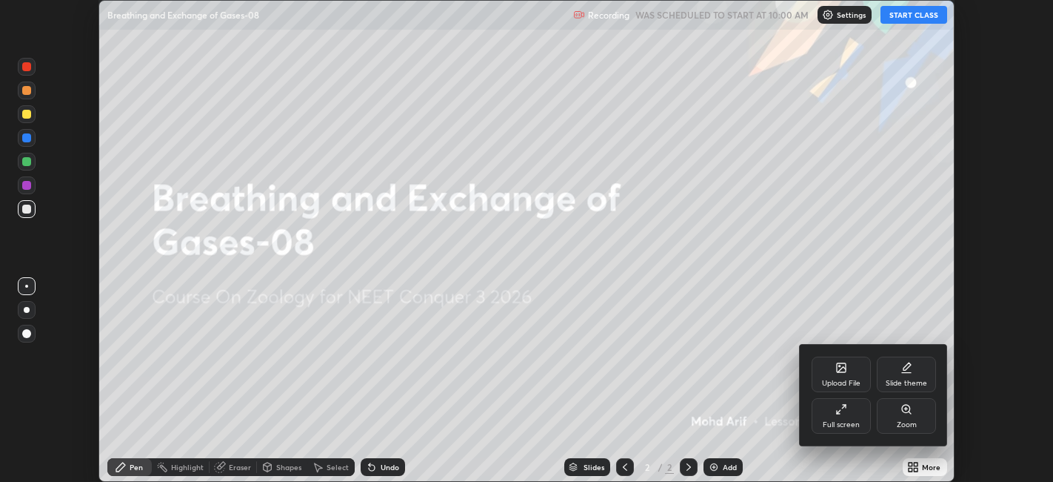
click at [844, 413] on icon at bounding box center [842, 409] width 12 height 12
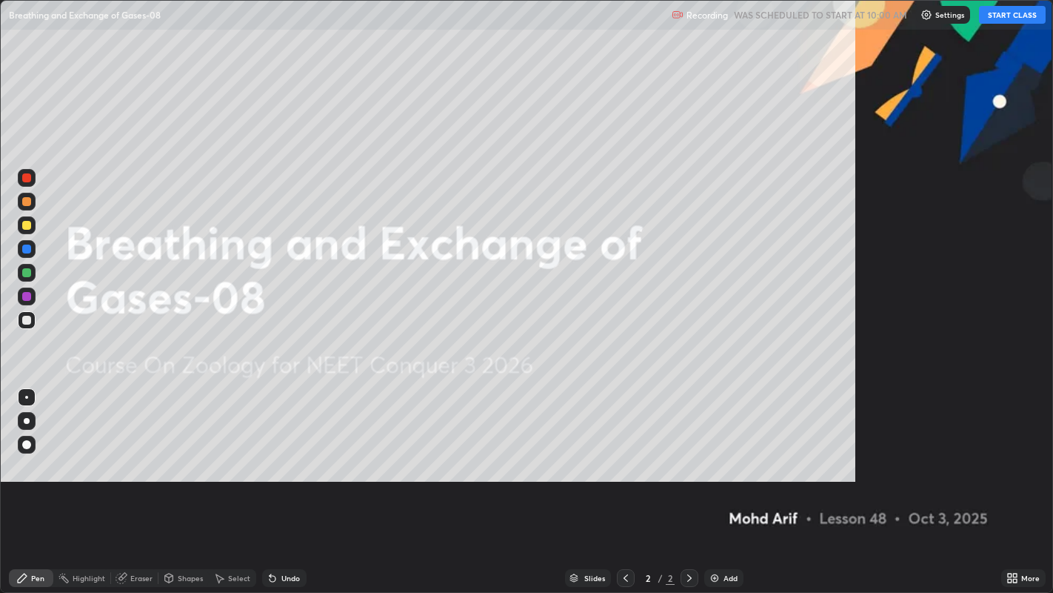
scroll to position [593, 1053]
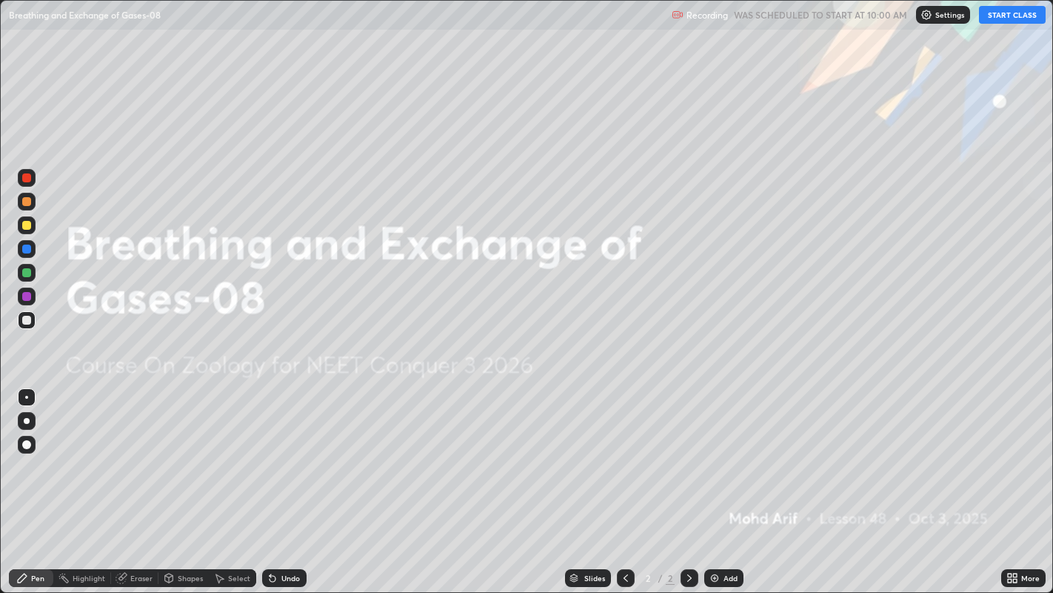
click at [1014, 16] on button "START CLASS" at bounding box center [1012, 15] width 67 height 18
click at [725, 481] on div "Add" at bounding box center [731, 577] width 14 height 7
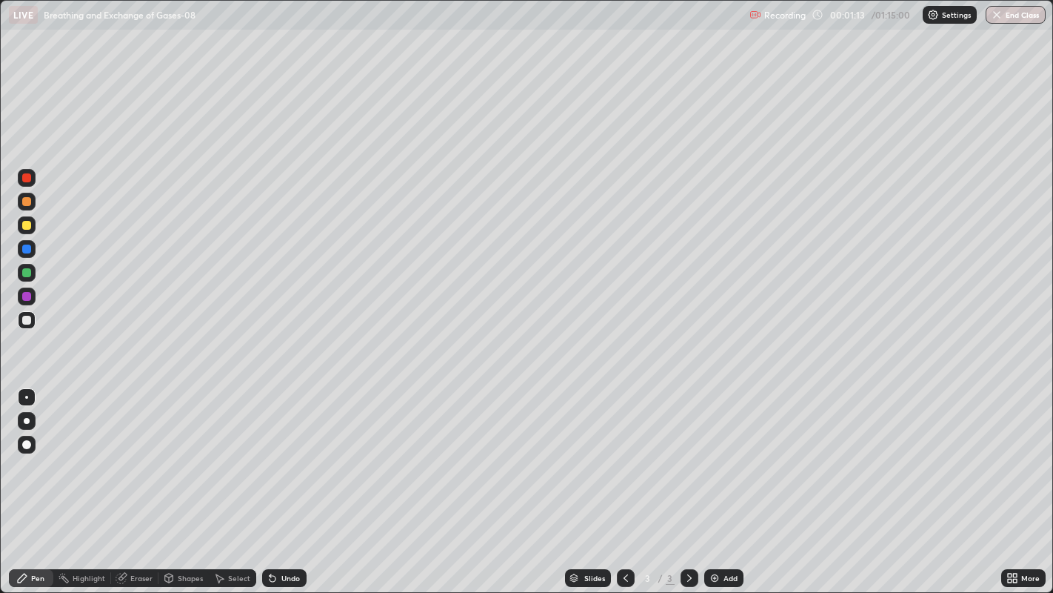
click at [27, 446] on div at bounding box center [26, 444] width 9 height 9
click at [27, 224] on div at bounding box center [26, 225] width 9 height 9
click at [25, 224] on div at bounding box center [26, 225] width 9 height 9
click at [27, 319] on div at bounding box center [26, 320] width 9 height 9
click at [288, 481] on div "Undo" at bounding box center [290, 577] width 19 height 7
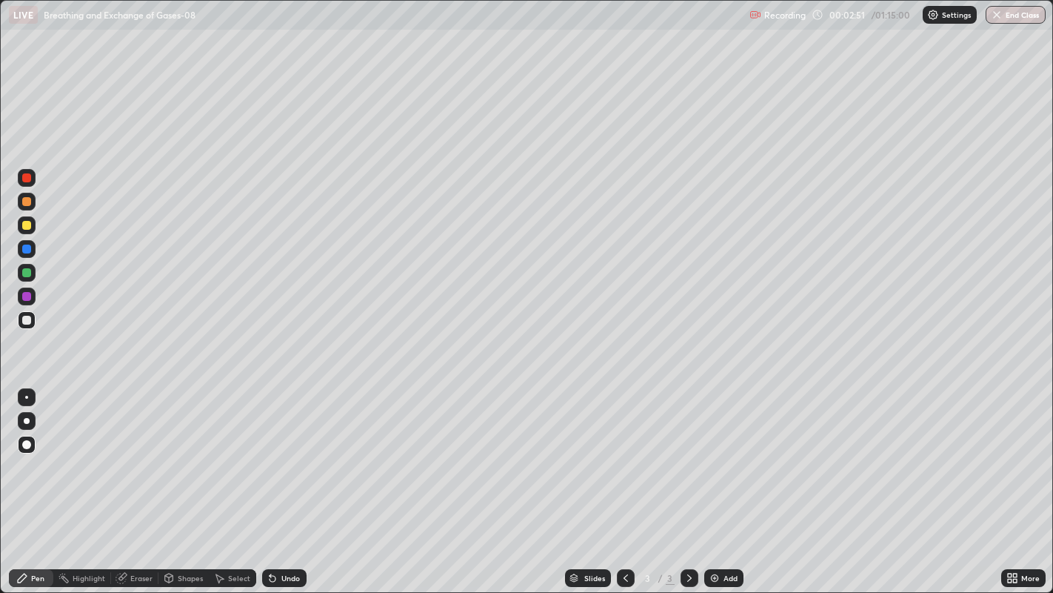
click at [34, 293] on div at bounding box center [27, 296] width 18 height 18
click at [27, 296] on div at bounding box center [26, 296] width 9 height 9
click at [26, 420] on div at bounding box center [27, 421] width 6 height 6
click at [132, 481] on div "Eraser" at bounding box center [141, 577] width 22 height 7
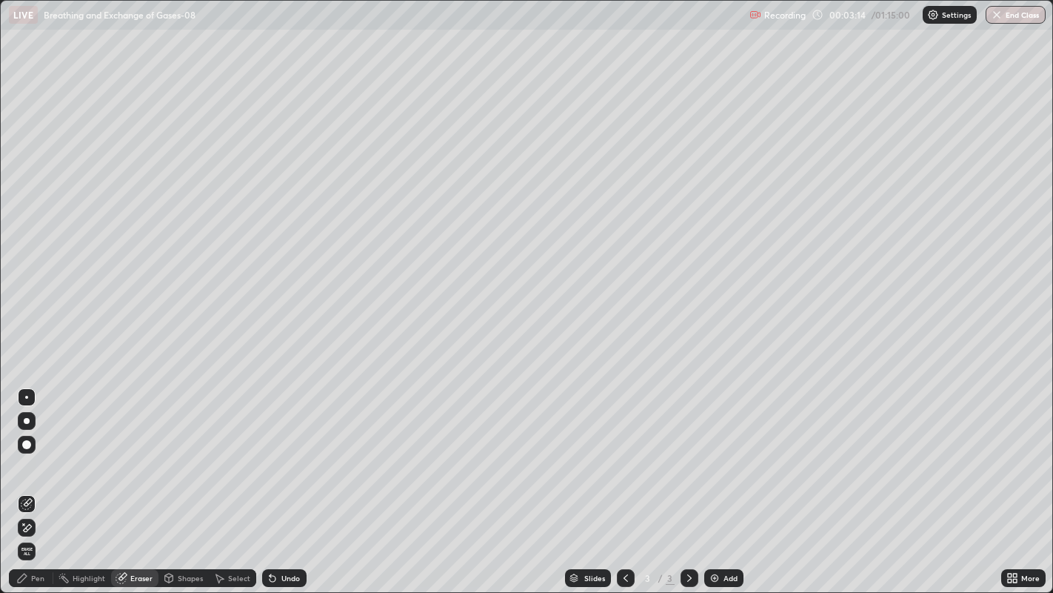
click at [30, 481] on icon at bounding box center [28, 527] width 8 height 7
click at [30, 481] on icon at bounding box center [26, 504] width 10 height 10
click at [27, 481] on icon at bounding box center [22, 578] width 12 height 12
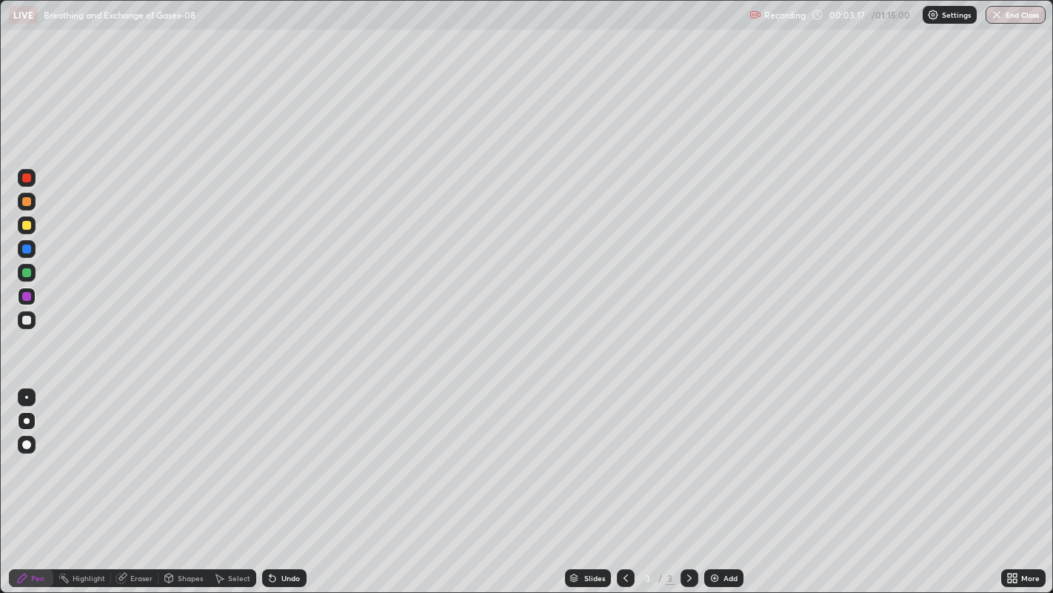
click at [31, 481] on div "Pen" at bounding box center [37, 577] width 13 height 7
click at [30, 226] on div at bounding box center [26, 225] width 9 height 9
click at [137, 481] on div "Eraser" at bounding box center [141, 577] width 22 height 7
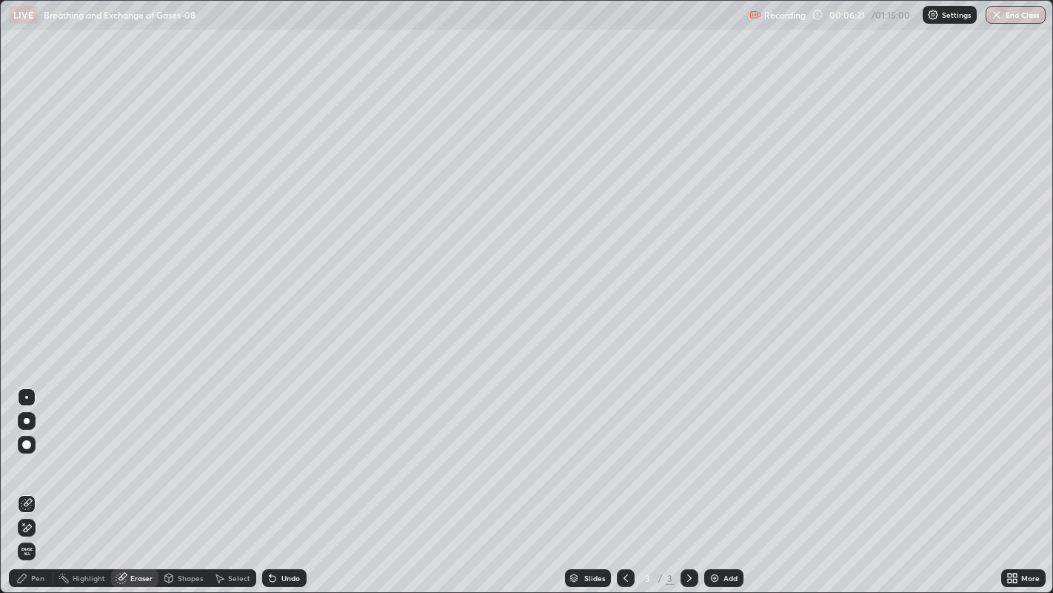
click at [25, 481] on icon at bounding box center [27, 528] width 12 height 13
click at [28, 481] on div "Pen" at bounding box center [31, 578] width 44 height 18
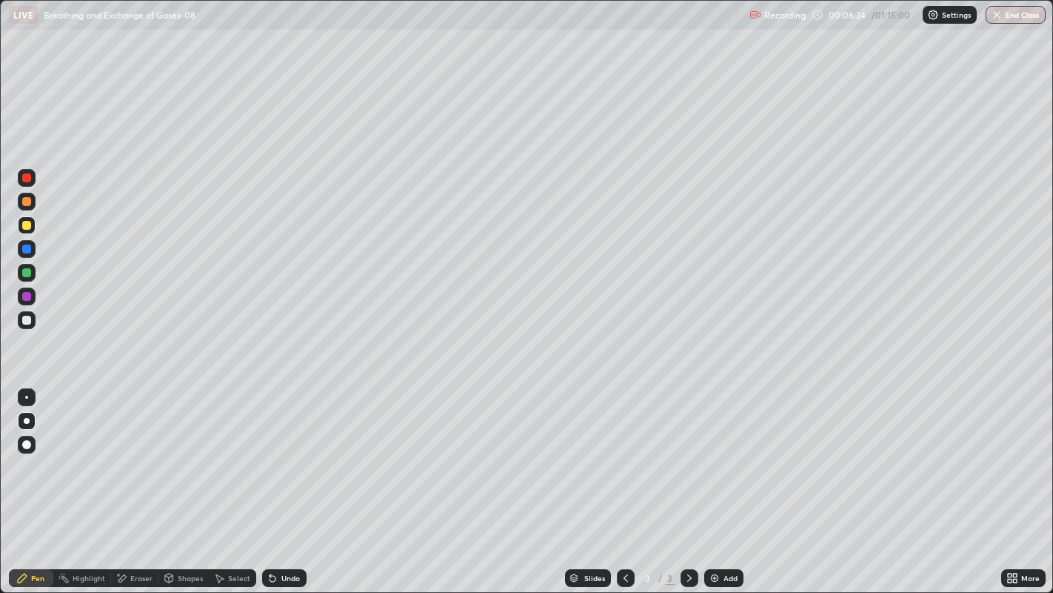
click at [28, 481] on div "Pen" at bounding box center [31, 578] width 44 height 18
click at [30, 481] on div "Pen" at bounding box center [31, 578] width 44 height 18
click at [26, 420] on div at bounding box center [27, 421] width 6 height 6
click at [27, 270] on div at bounding box center [26, 272] width 9 height 9
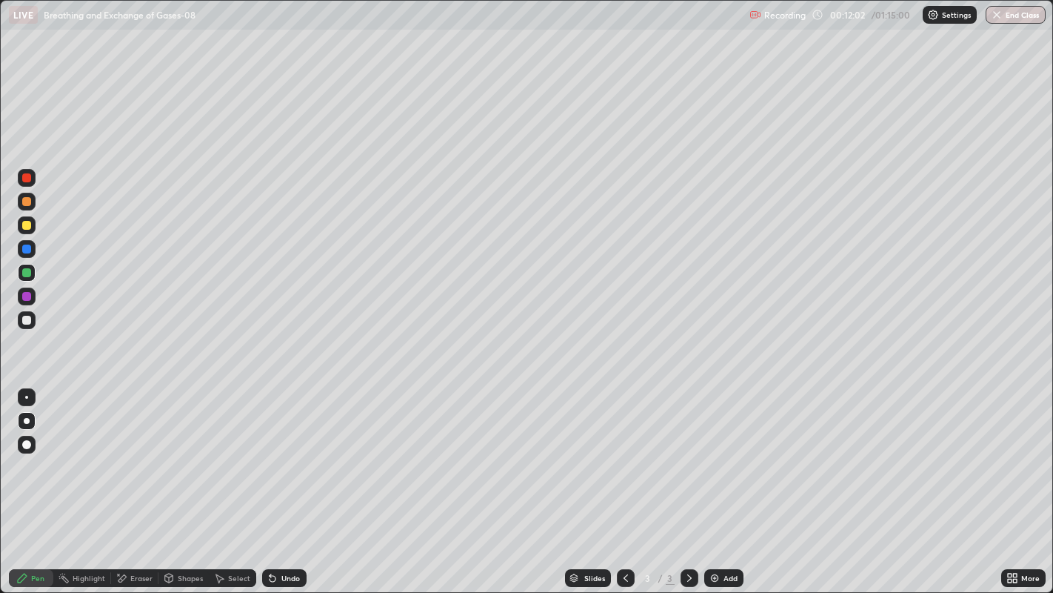
click at [729, 481] on div "Add" at bounding box center [731, 577] width 14 height 7
click at [29, 447] on div at bounding box center [26, 444] width 9 height 9
click at [31, 319] on div at bounding box center [27, 320] width 18 height 18
click at [25, 226] on div at bounding box center [26, 225] width 9 height 9
click at [26, 420] on div at bounding box center [27, 421] width 6 height 6
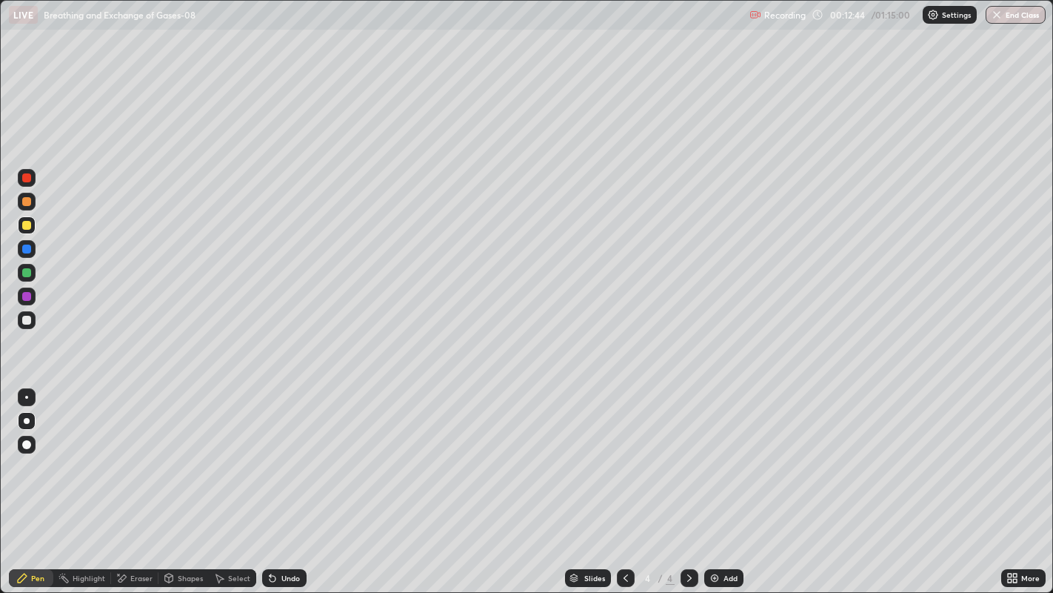
click at [139, 481] on div "Eraser" at bounding box center [141, 577] width 22 height 7
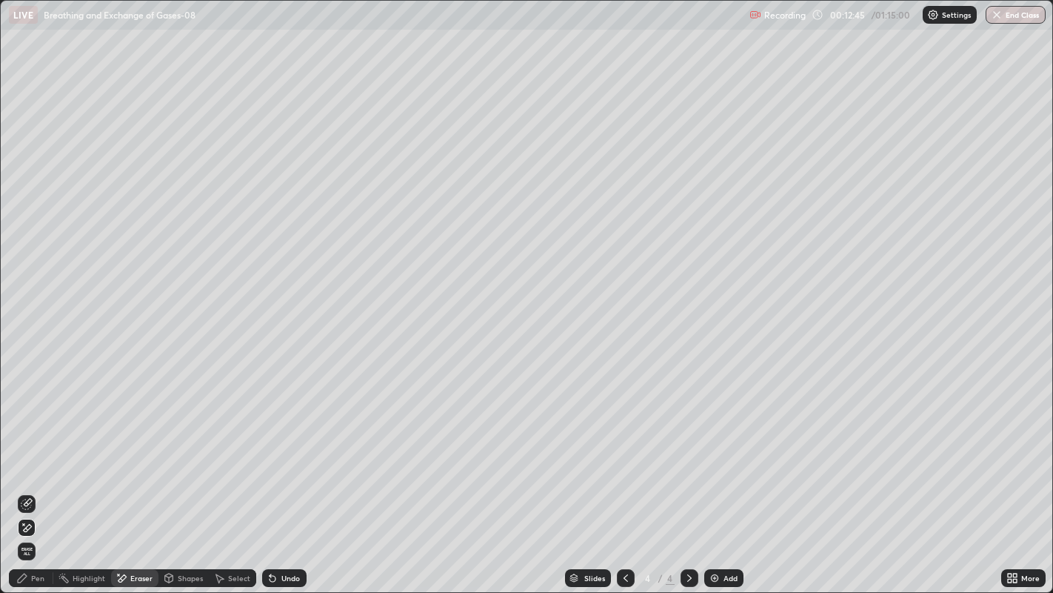
click at [30, 481] on icon at bounding box center [27, 528] width 12 height 13
click at [36, 481] on div "Pen" at bounding box center [37, 577] width 13 height 7
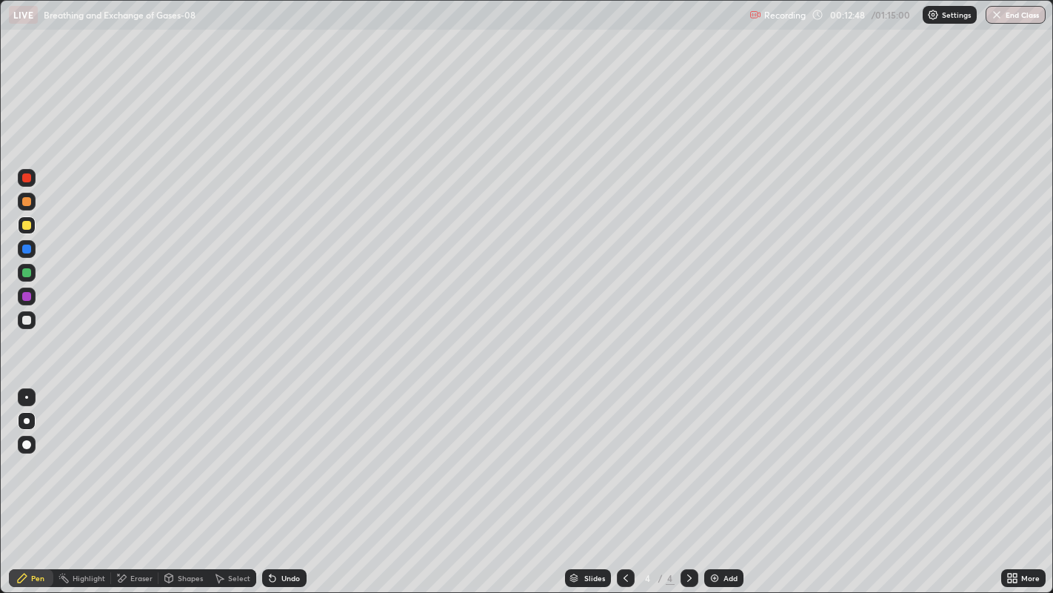
click at [35, 481] on div "Pen" at bounding box center [37, 577] width 13 height 7
click at [37, 481] on div "Pen" at bounding box center [37, 577] width 13 height 7
click at [36, 321] on div at bounding box center [27, 320] width 24 height 24
click at [27, 443] on div at bounding box center [26, 444] width 9 height 9
click at [26, 226] on div at bounding box center [26, 225] width 9 height 9
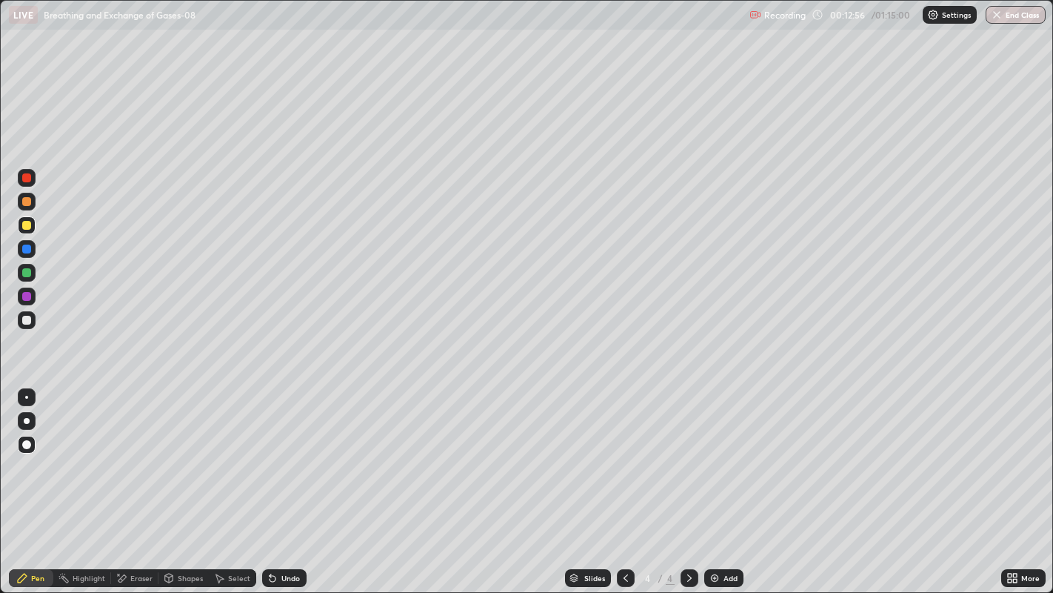
click at [28, 420] on div at bounding box center [27, 421] width 6 height 6
click at [27, 228] on div at bounding box center [26, 225] width 9 height 9
click at [34, 293] on div at bounding box center [27, 296] width 18 height 18
click at [141, 481] on div "Eraser" at bounding box center [141, 577] width 22 height 7
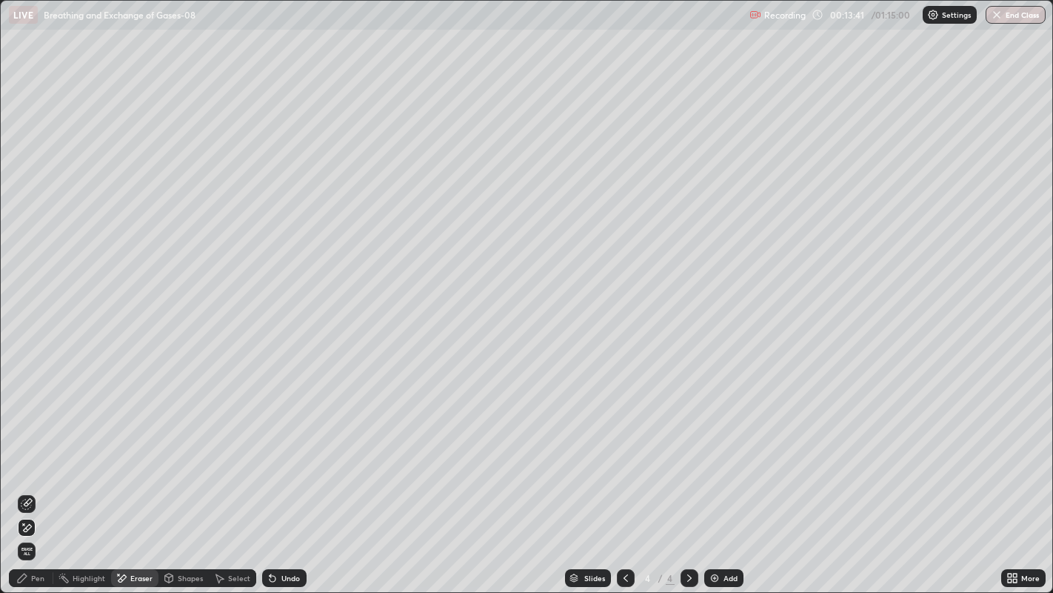
click at [27, 481] on icon at bounding box center [28, 502] width 8 height 7
click at [30, 481] on div "Pen" at bounding box center [31, 578] width 44 height 18
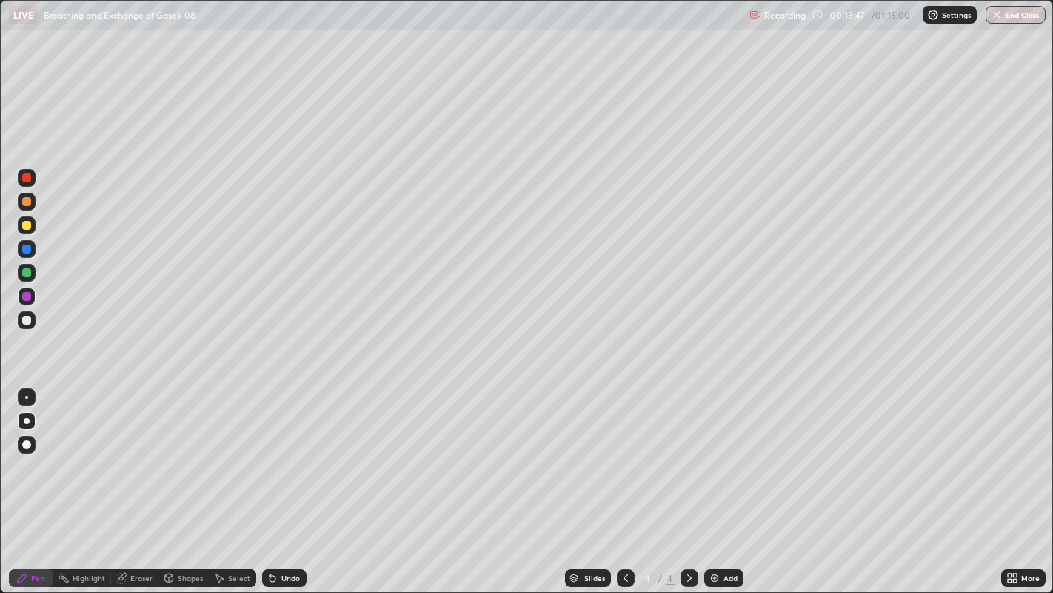
click at [26, 228] on div at bounding box center [26, 225] width 9 height 9
click at [24, 203] on div at bounding box center [26, 201] width 9 height 9
click at [281, 481] on div "Undo" at bounding box center [290, 577] width 19 height 7
click at [33, 321] on div at bounding box center [27, 320] width 18 height 18
click at [24, 199] on div at bounding box center [26, 201] width 9 height 9
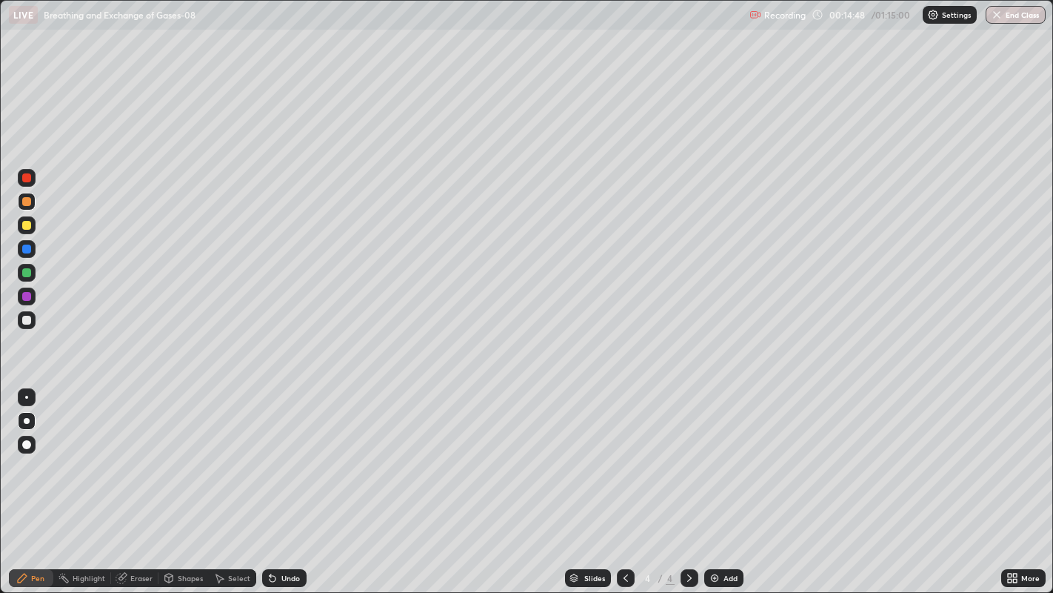
click at [296, 481] on div "Undo" at bounding box center [284, 578] width 44 height 18
click at [26, 231] on div at bounding box center [27, 225] width 18 height 18
click at [25, 181] on div at bounding box center [26, 177] width 9 height 9
click at [128, 481] on div "Eraser" at bounding box center [134, 578] width 47 height 18
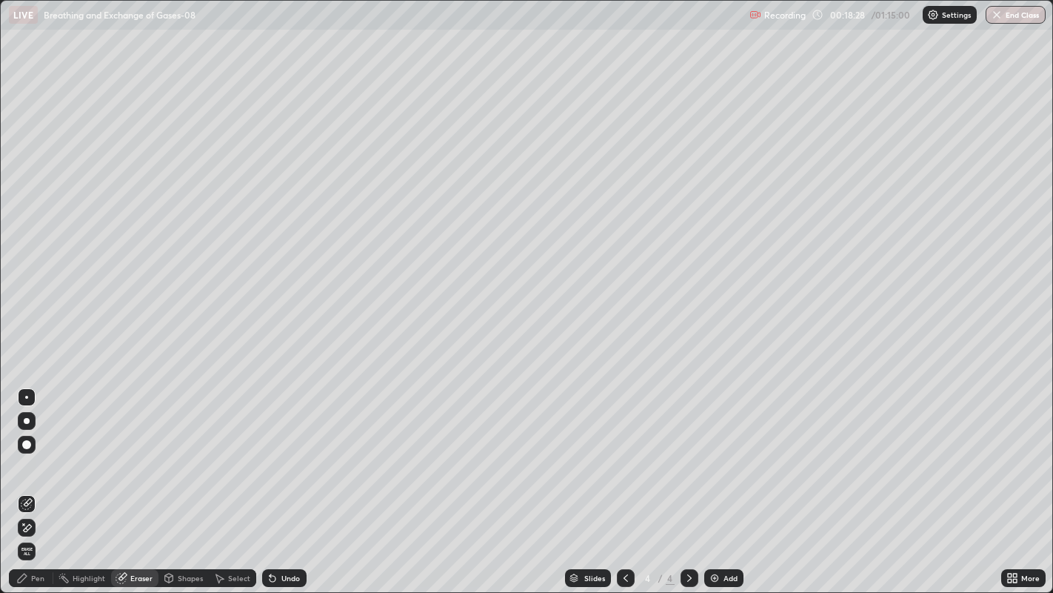
click at [28, 481] on icon at bounding box center [27, 528] width 12 height 13
click at [28, 481] on div "Pen" at bounding box center [31, 578] width 44 height 18
click at [30, 481] on div "Pen" at bounding box center [31, 578] width 44 height 18
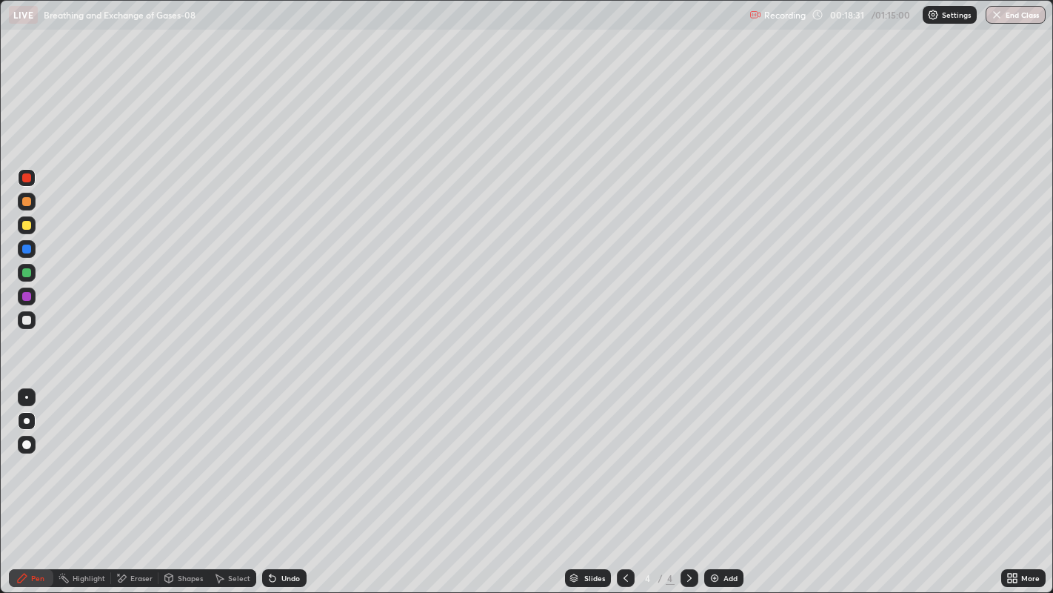
click at [30, 228] on div at bounding box center [27, 225] width 18 height 18
click at [27, 176] on div at bounding box center [26, 177] width 9 height 9
click at [107, 481] on div "Highlight" at bounding box center [82, 578] width 58 height 18
click at [137, 481] on div "Eraser" at bounding box center [141, 577] width 22 height 7
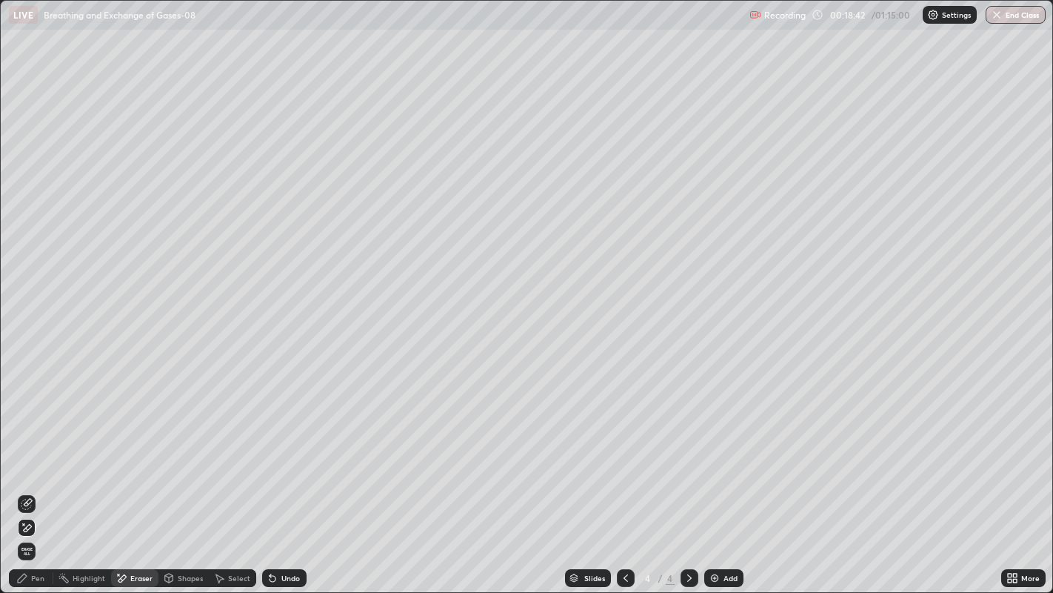
click at [28, 481] on icon at bounding box center [27, 504] width 12 height 12
click at [35, 481] on div "Pen" at bounding box center [37, 577] width 13 height 7
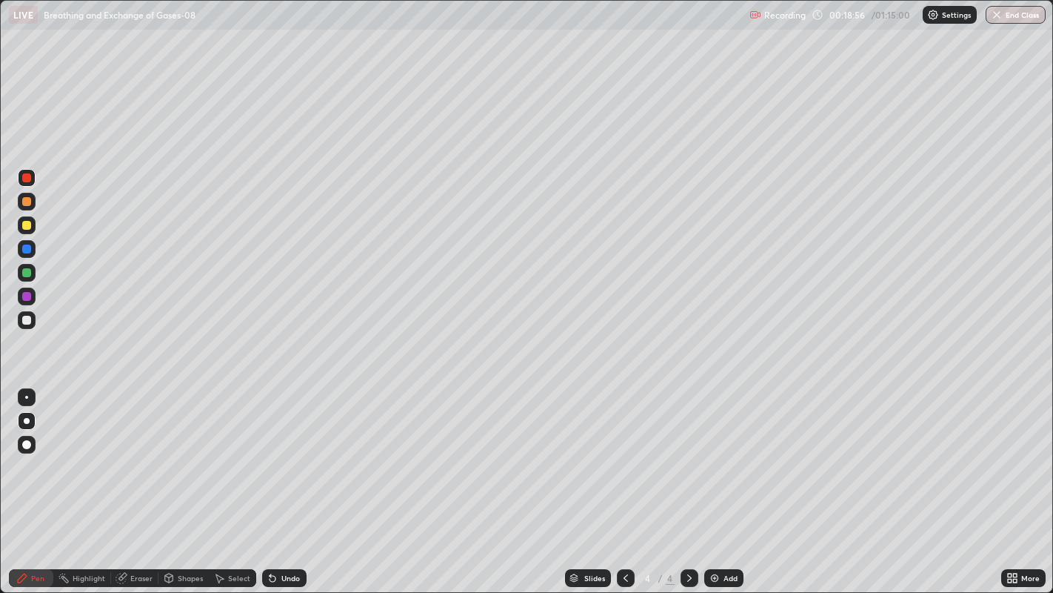
click at [33, 321] on div at bounding box center [27, 320] width 18 height 18
click at [132, 481] on div "Eraser" at bounding box center [141, 577] width 22 height 7
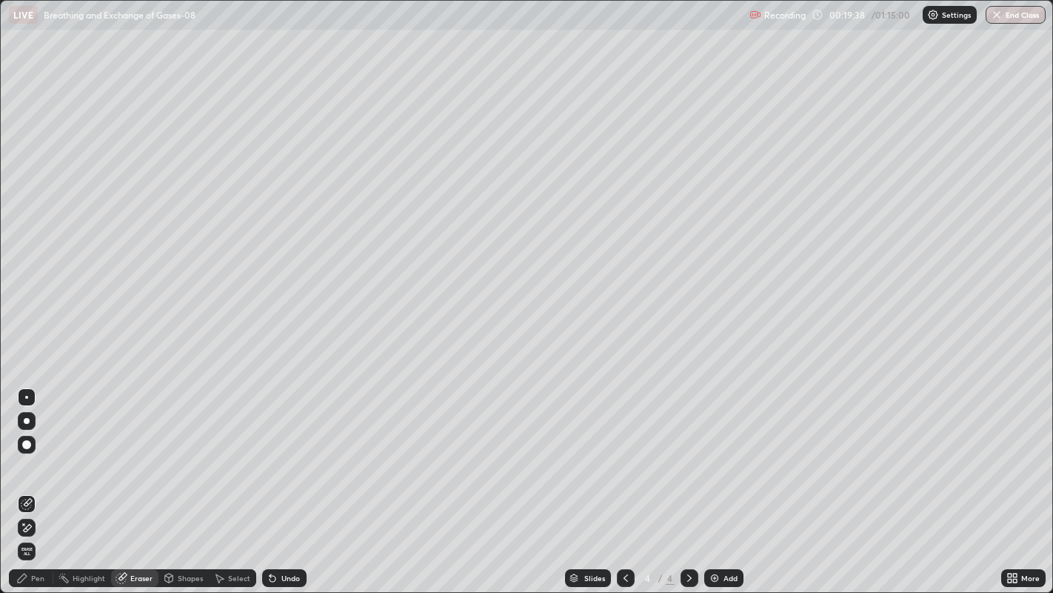
click at [30, 481] on icon at bounding box center [28, 527] width 8 height 7
click at [49, 481] on div "Pen" at bounding box center [31, 578] width 44 height 18
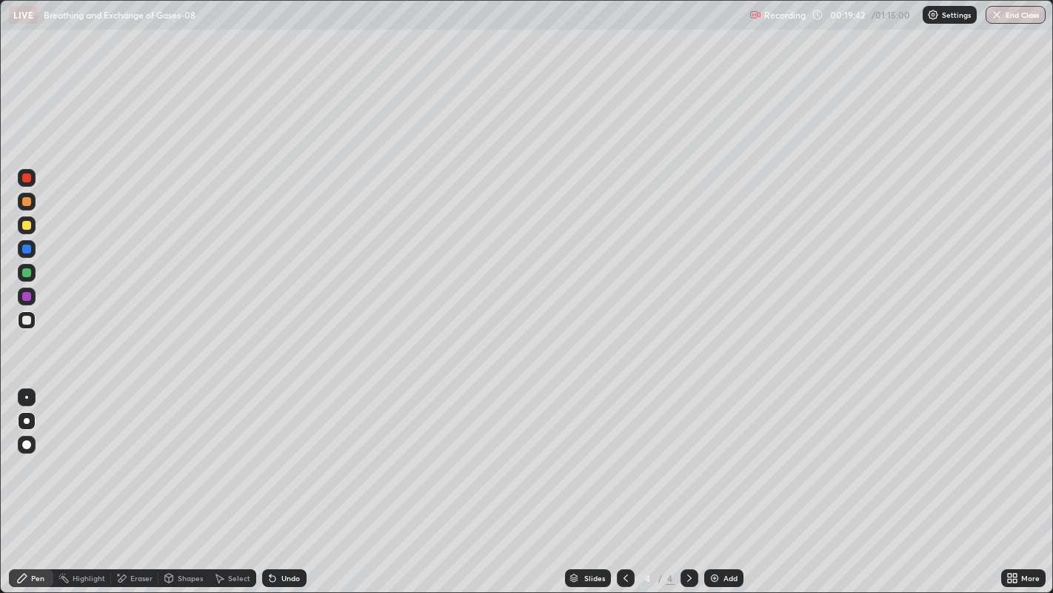
click at [33, 481] on div "Pen" at bounding box center [31, 578] width 44 height 18
click at [35, 481] on div "Pen" at bounding box center [37, 577] width 13 height 7
click at [36, 481] on div "Pen" at bounding box center [37, 577] width 13 height 7
click at [26, 420] on div at bounding box center [27, 421] width 6 height 6
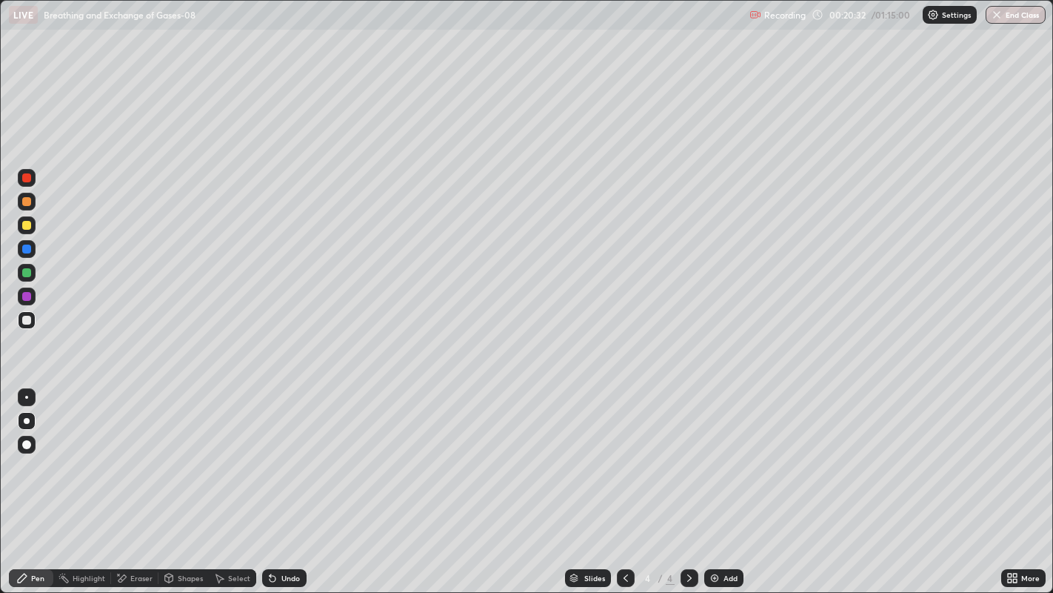
click at [288, 481] on div "Undo" at bounding box center [290, 577] width 19 height 7
click at [27, 248] on div at bounding box center [26, 248] width 9 height 9
click at [27, 225] on div at bounding box center [26, 225] width 9 height 9
click at [28, 272] on div at bounding box center [26, 272] width 9 height 9
click at [624, 481] on icon at bounding box center [626, 578] width 12 height 12
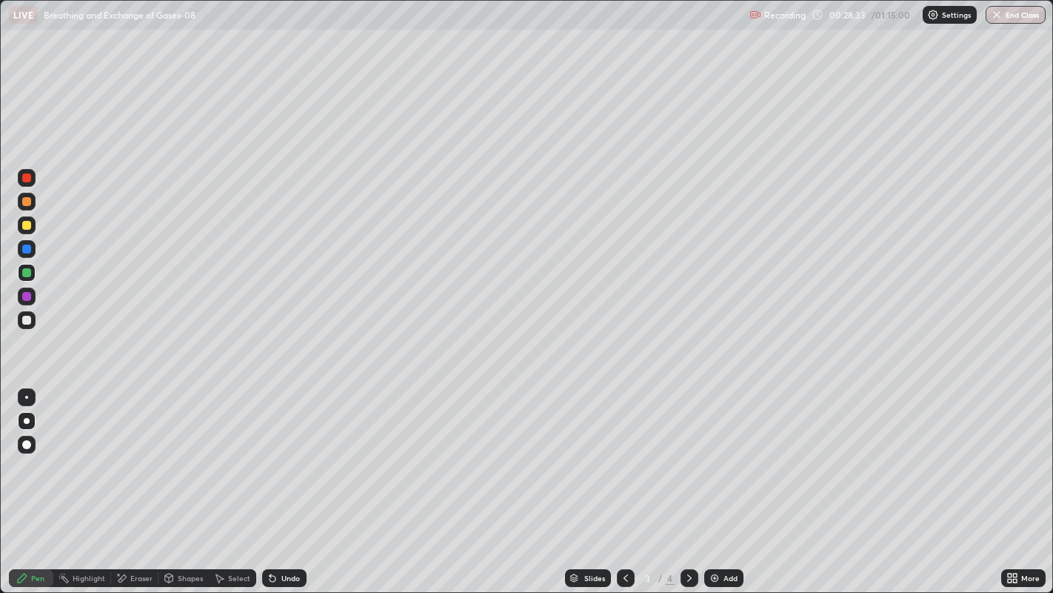
click at [23, 227] on div at bounding box center [26, 225] width 9 height 9
click at [290, 481] on div "Undo" at bounding box center [284, 578] width 44 height 18
click at [688, 481] on icon at bounding box center [689, 577] width 4 height 7
click at [31, 321] on div at bounding box center [27, 320] width 18 height 18
click at [290, 481] on div "Undo" at bounding box center [290, 577] width 19 height 7
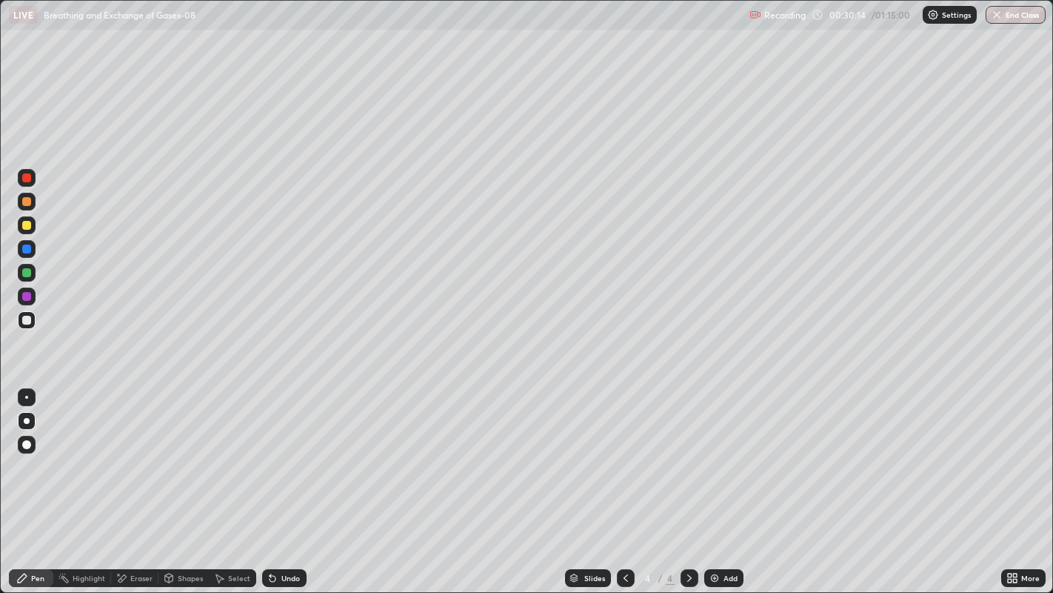
click at [288, 481] on div "Undo" at bounding box center [290, 577] width 19 height 7
click at [291, 481] on div "Undo" at bounding box center [290, 577] width 19 height 7
click at [296, 481] on div "Undo" at bounding box center [290, 577] width 19 height 7
click at [299, 481] on div "Undo" at bounding box center [284, 578] width 44 height 18
click at [300, 481] on div "Undo" at bounding box center [284, 578] width 44 height 18
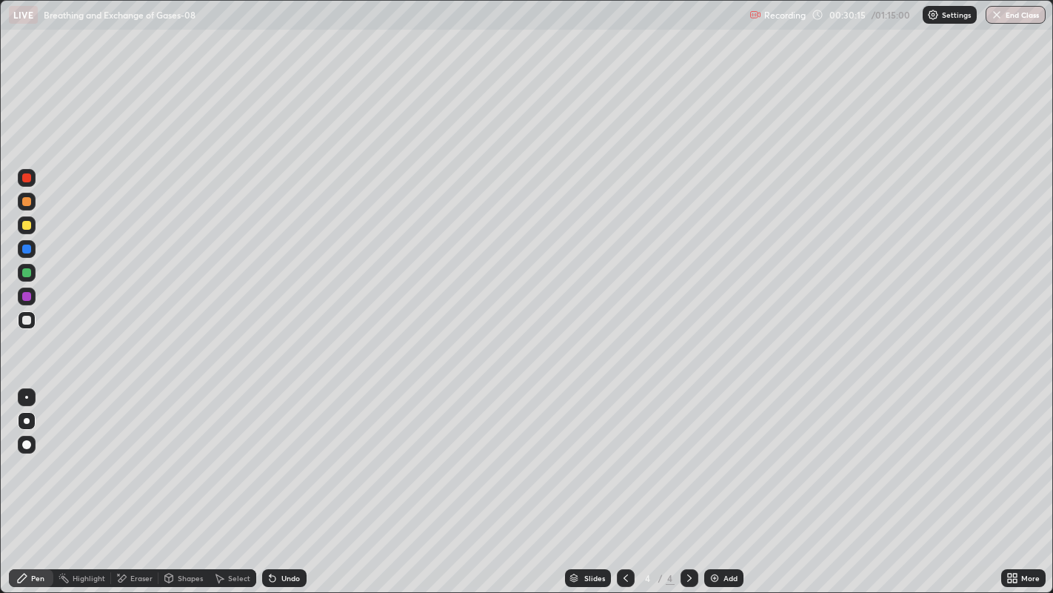
click at [300, 481] on div "Undo" at bounding box center [284, 578] width 44 height 18
click at [301, 481] on div "Undo" at bounding box center [284, 578] width 44 height 18
click at [304, 481] on div "Undo" at bounding box center [284, 578] width 44 height 18
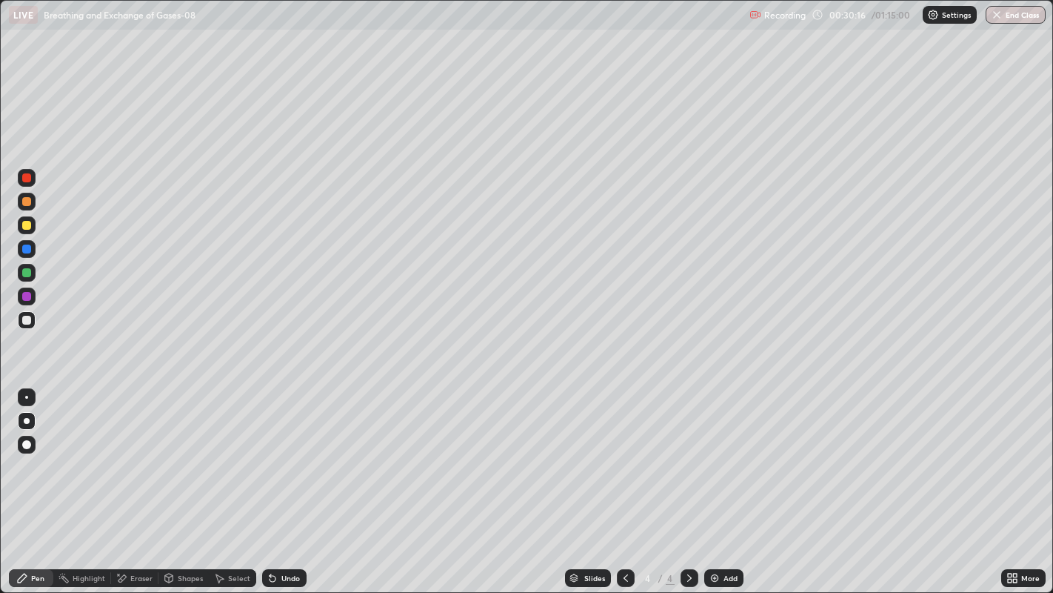
click at [303, 481] on div "Undo" at bounding box center [284, 578] width 44 height 18
click at [304, 481] on div "Undo" at bounding box center [284, 578] width 44 height 18
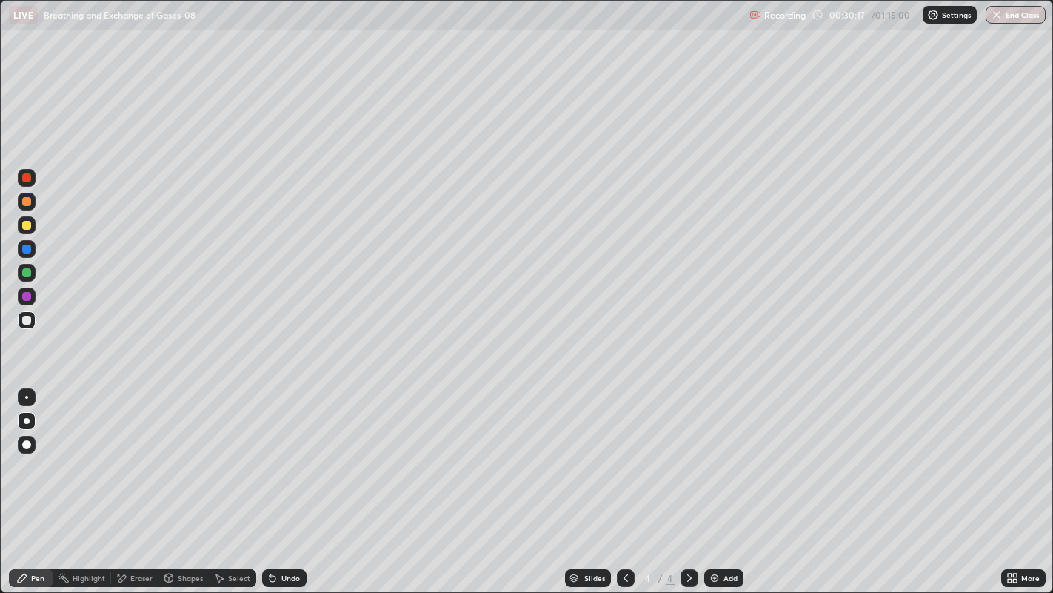
click at [304, 481] on div "Undo" at bounding box center [284, 578] width 44 height 18
click at [301, 481] on div "Undo" at bounding box center [284, 578] width 44 height 18
click at [32, 326] on div at bounding box center [27, 320] width 18 height 18
click at [624, 481] on icon at bounding box center [626, 578] width 12 height 12
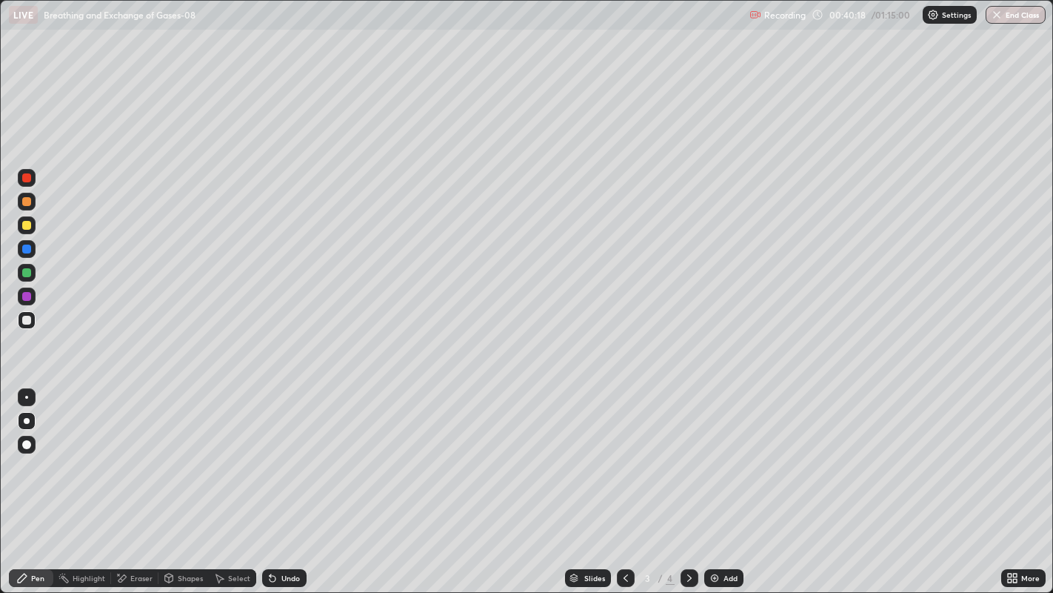
click at [26, 444] on div at bounding box center [26, 444] width 9 height 9
click at [23, 229] on div at bounding box center [27, 225] width 18 height 18
click at [26, 181] on div at bounding box center [26, 177] width 9 height 9
click at [296, 481] on div "Undo" at bounding box center [290, 577] width 19 height 7
click at [131, 481] on div "Eraser" at bounding box center [141, 577] width 22 height 7
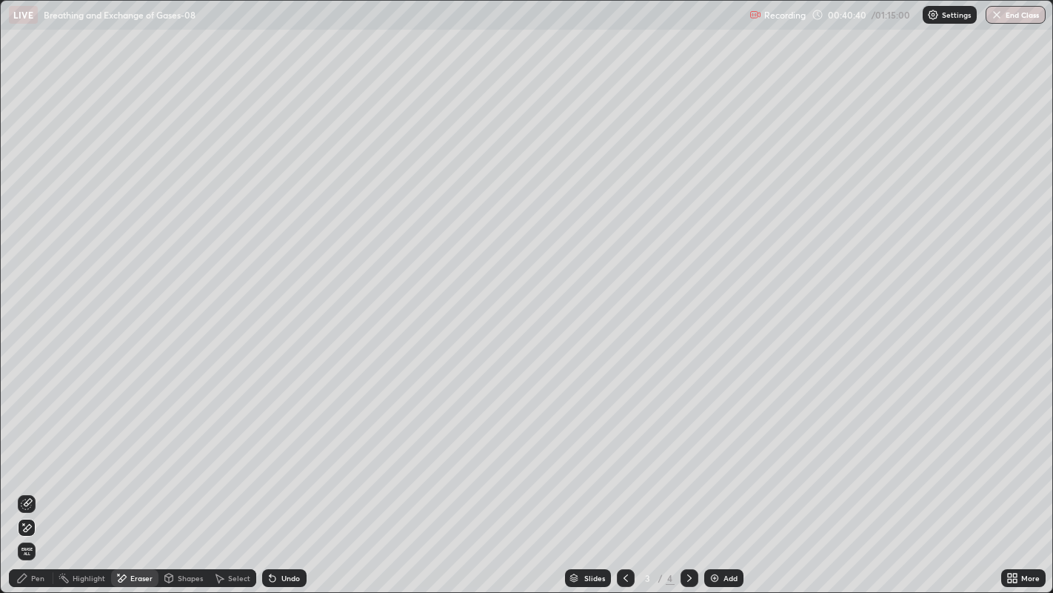
click at [28, 481] on icon at bounding box center [27, 504] width 12 height 12
click at [37, 481] on div "Pen" at bounding box center [37, 577] width 13 height 7
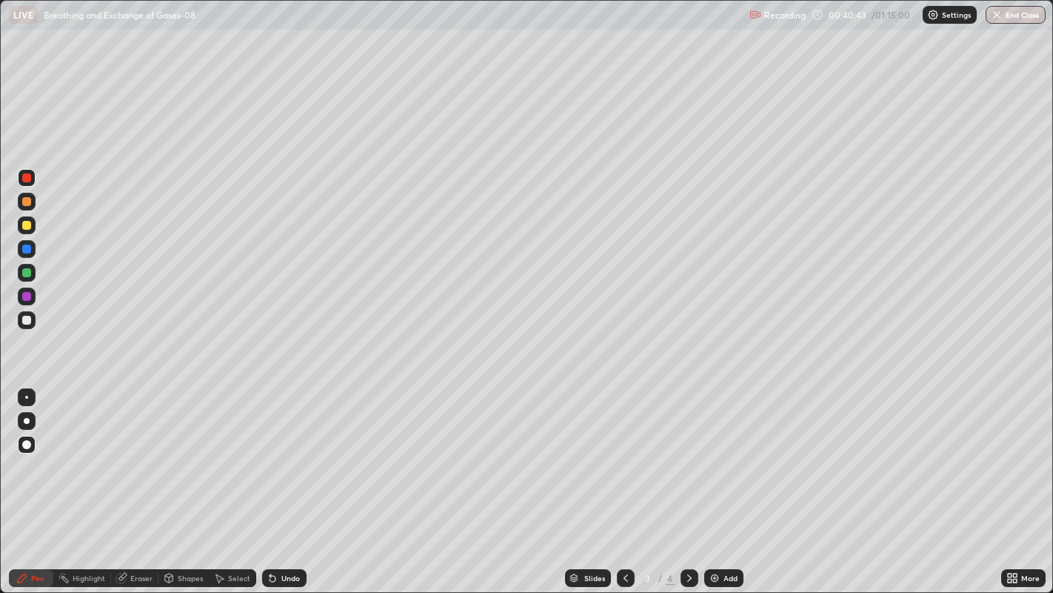
click at [37, 481] on div "Pen" at bounding box center [37, 577] width 13 height 7
click at [26, 226] on div at bounding box center [26, 225] width 9 height 9
click at [29, 274] on div at bounding box center [26, 272] width 9 height 9
click at [629, 481] on icon at bounding box center [626, 578] width 12 height 12
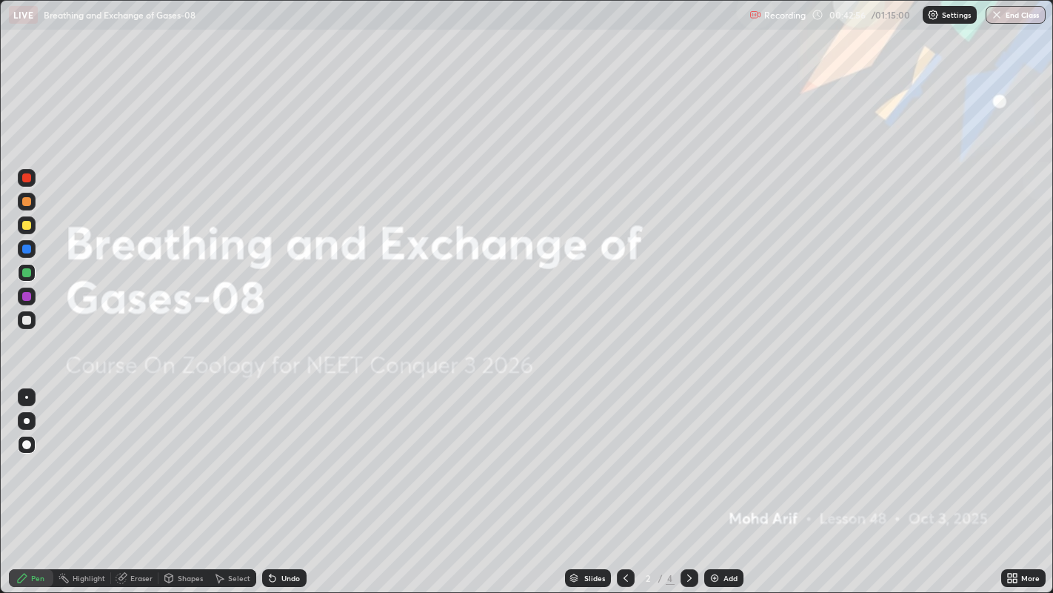
click at [692, 481] on icon at bounding box center [690, 578] width 12 height 12
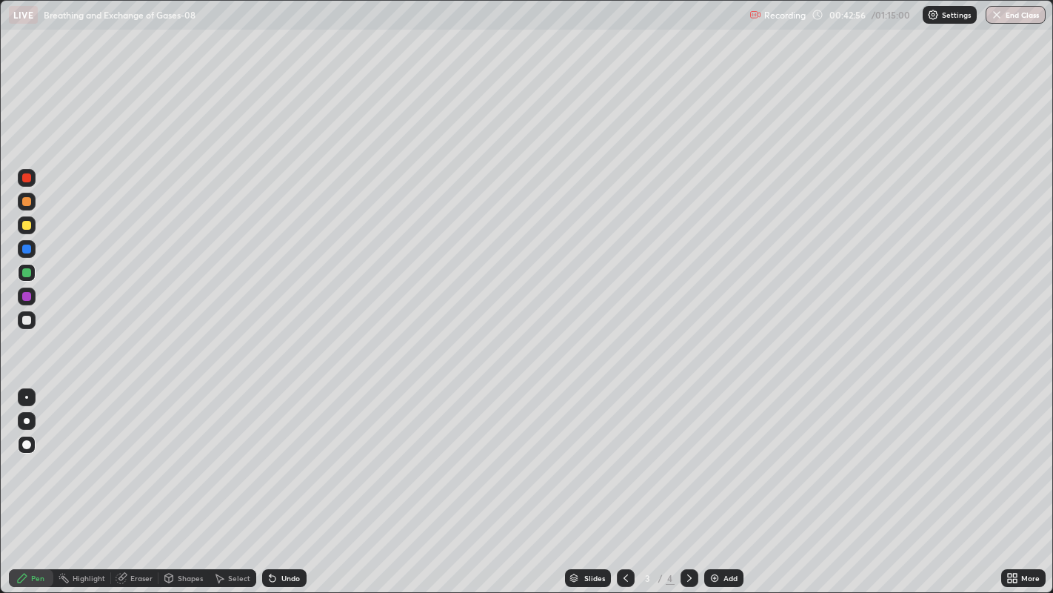
click at [687, 481] on icon at bounding box center [690, 578] width 12 height 12
click at [626, 481] on icon at bounding box center [626, 578] width 12 height 12
click at [625, 481] on icon at bounding box center [626, 578] width 12 height 12
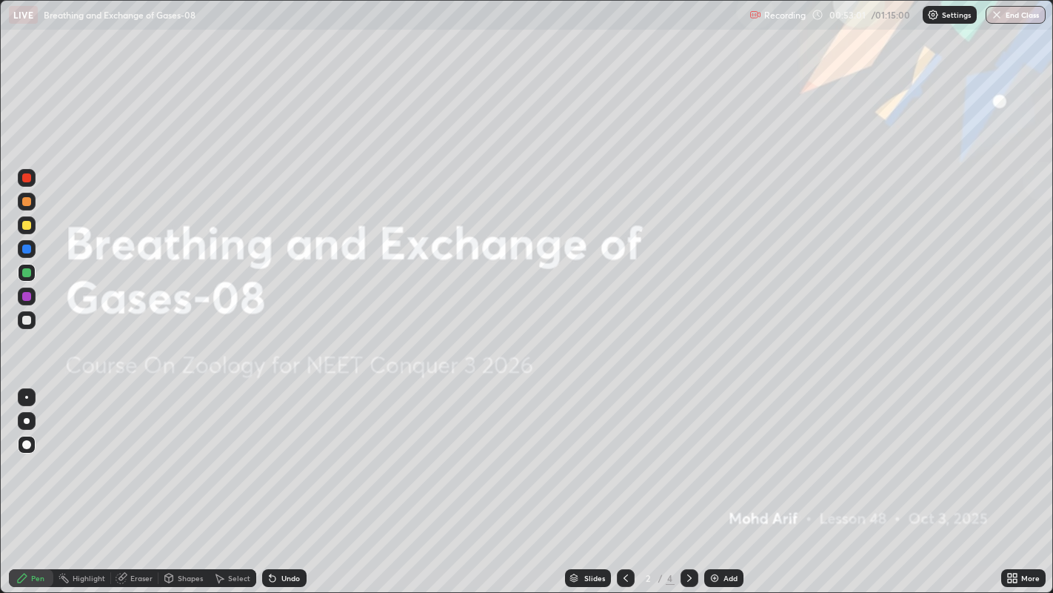
click at [690, 481] on icon at bounding box center [689, 577] width 4 height 7
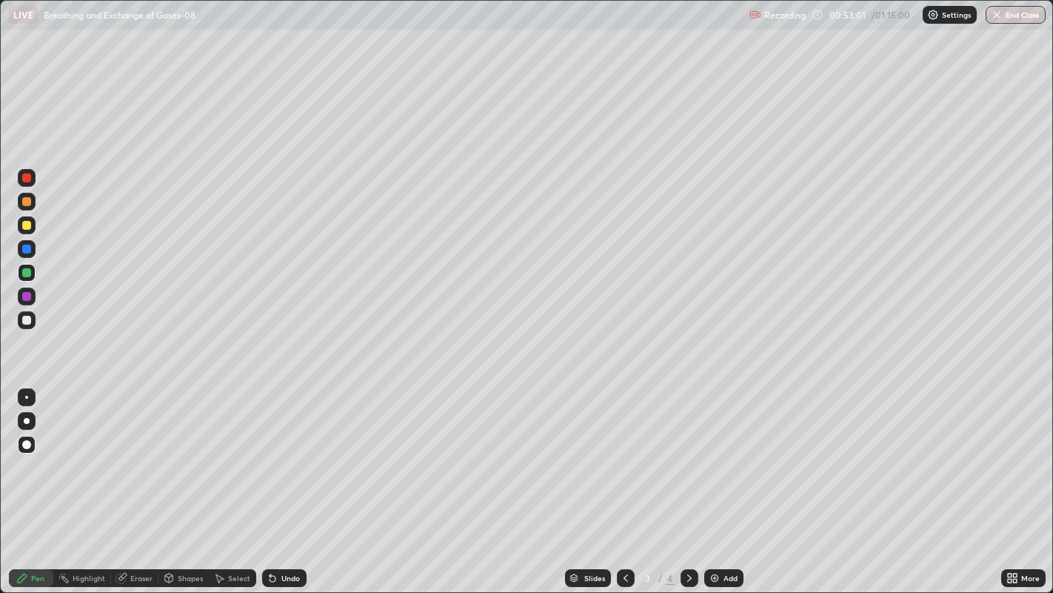
click at [690, 481] on icon at bounding box center [690, 578] width 12 height 12
click at [687, 481] on icon at bounding box center [690, 578] width 12 height 12
click at [625, 481] on icon at bounding box center [626, 578] width 12 height 12
click at [687, 481] on icon at bounding box center [690, 578] width 12 height 12
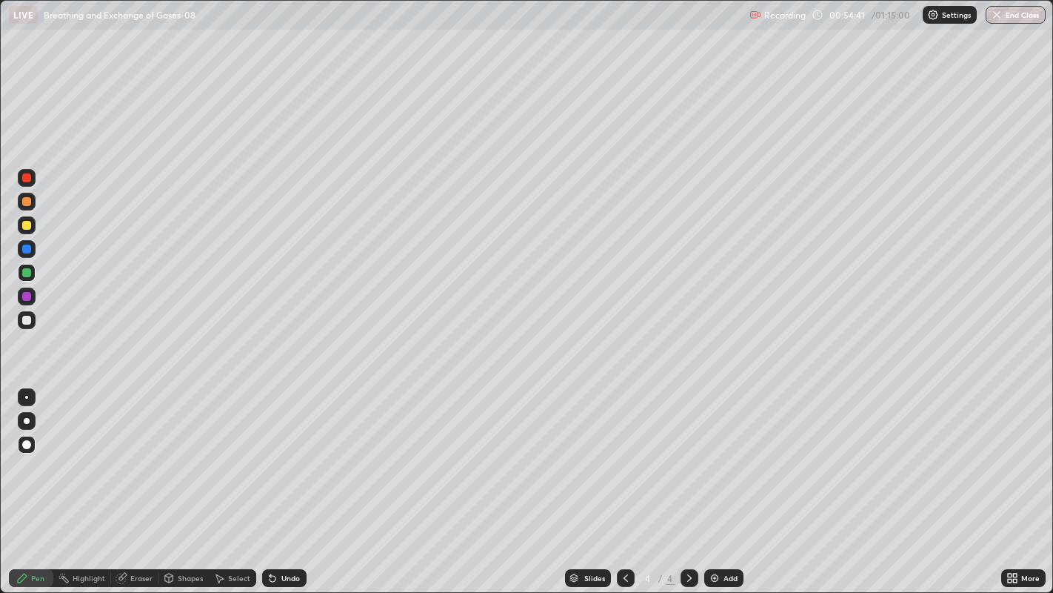
click at [687, 481] on icon at bounding box center [690, 578] width 12 height 12
click at [724, 481] on div "Add" at bounding box center [731, 577] width 14 height 7
click at [27, 225] on div at bounding box center [26, 225] width 9 height 9
click at [27, 226] on div at bounding box center [26, 225] width 9 height 9
click at [28, 271] on div at bounding box center [26, 272] width 9 height 9
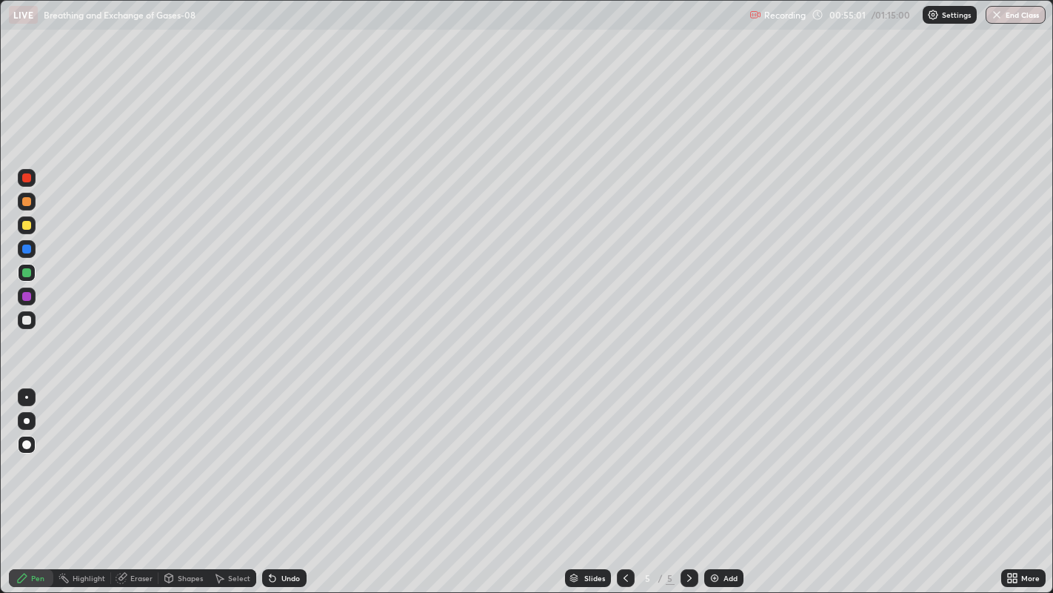
click at [31, 319] on div at bounding box center [27, 320] width 18 height 18
click at [27, 225] on div at bounding box center [26, 225] width 9 height 9
click at [26, 396] on div at bounding box center [26, 397] width 3 height 3
click at [28, 181] on div at bounding box center [26, 177] width 9 height 9
click at [131, 481] on div "Eraser" at bounding box center [141, 577] width 22 height 7
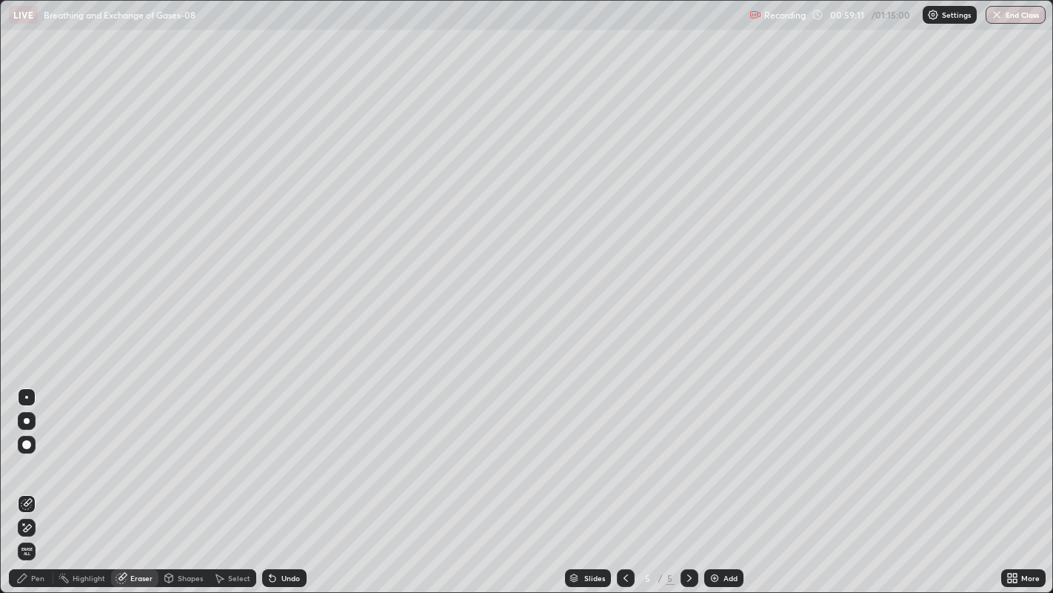
click at [28, 481] on icon at bounding box center [27, 528] width 12 height 13
click at [1013, 19] on button "End Class" at bounding box center [1016, 15] width 60 height 18
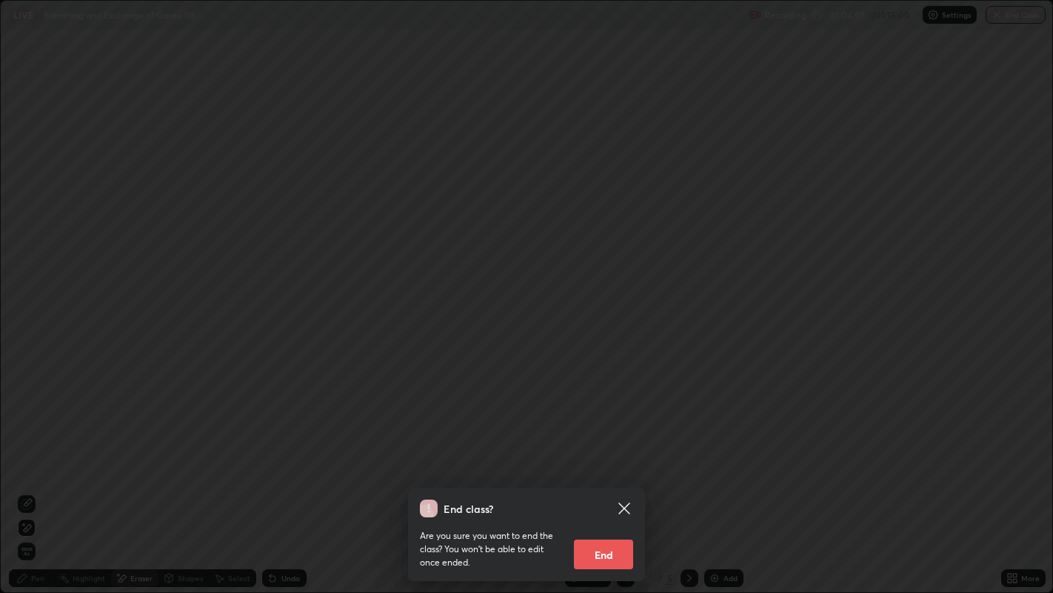
click at [605, 481] on button "End" at bounding box center [603, 554] width 59 height 30
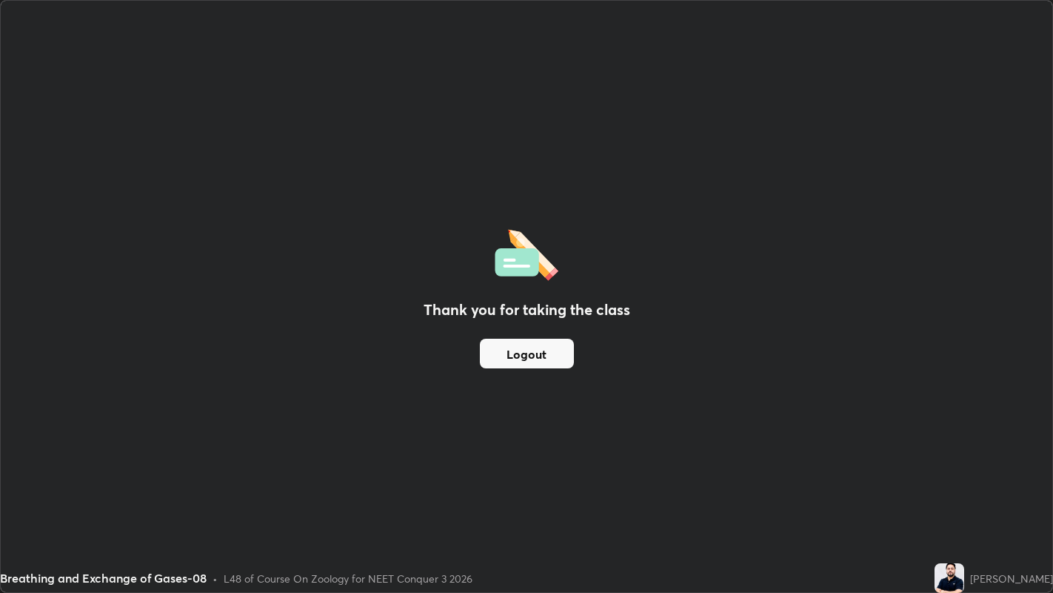
click at [542, 360] on button "Logout" at bounding box center [527, 354] width 94 height 30
